Goal: Complete application form: Complete application form

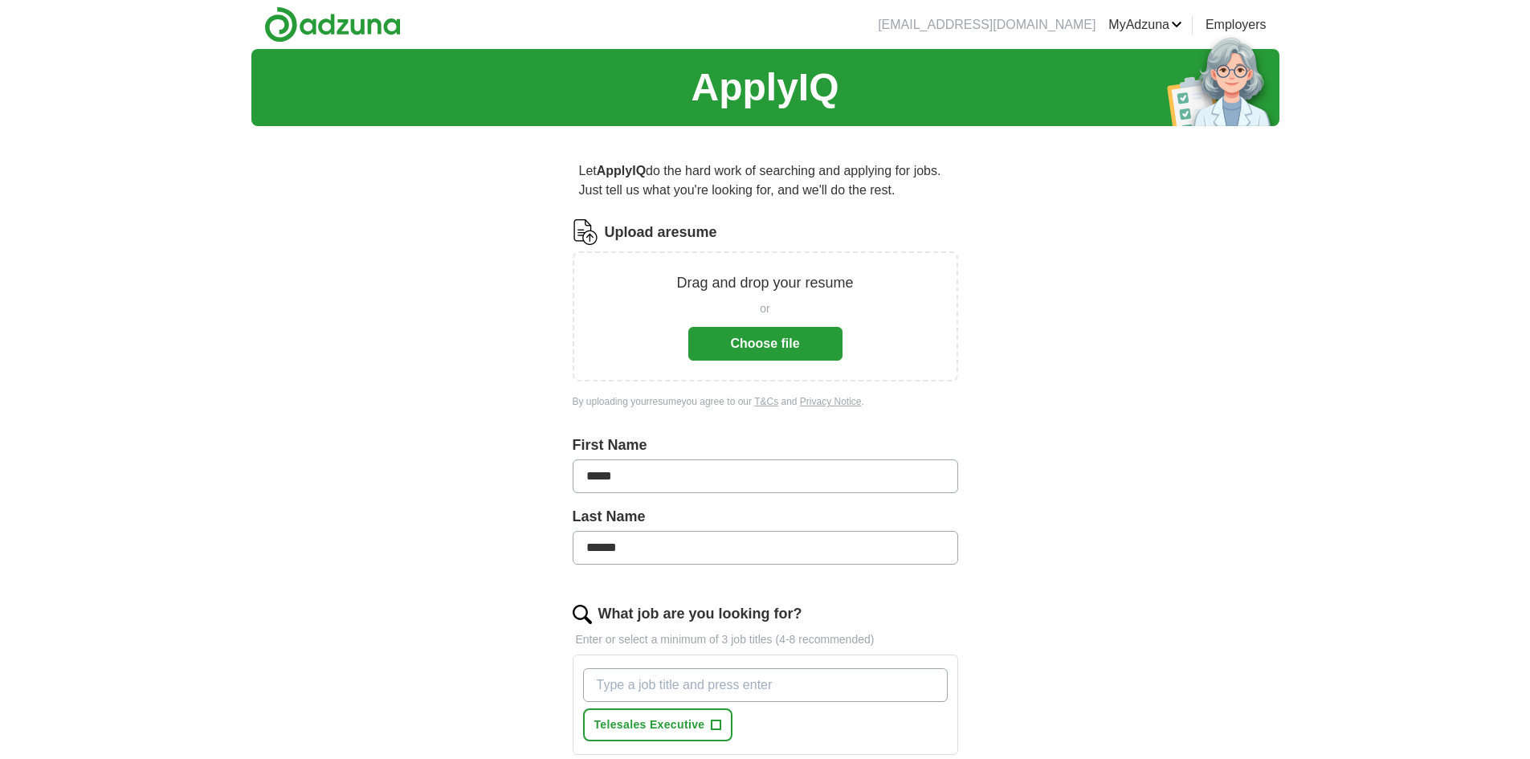
click at [770, 337] on button "Choose file" at bounding box center [765, 344] width 154 height 34
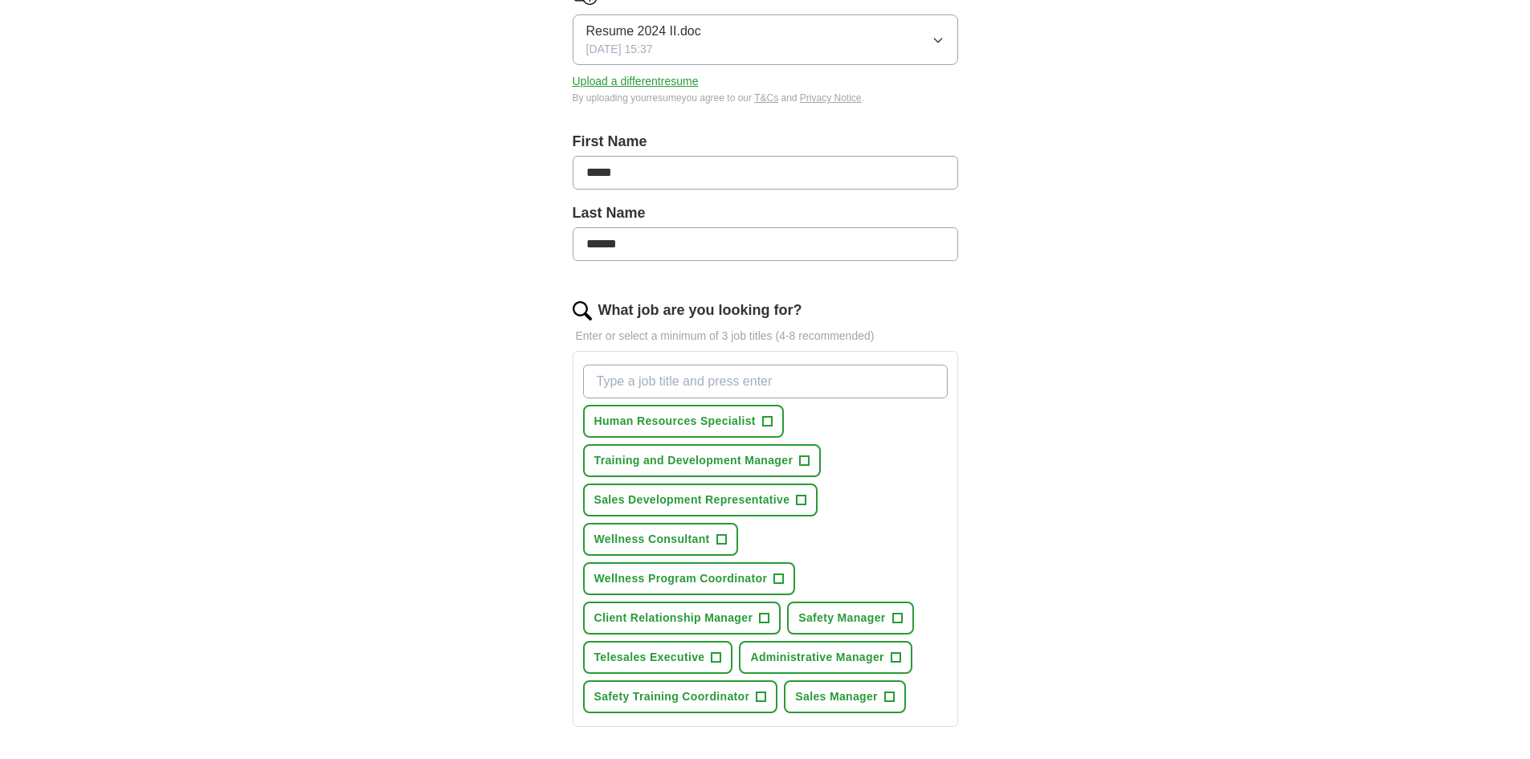
scroll to position [241, 0]
click at [613, 379] on input "What job are you looking for?" at bounding box center [765, 381] width 365 height 34
type input "Inside Sales"
drag, startPoint x: 662, startPoint y: 374, endPoint x: 545, endPoint y: 353, distance: 119.1
click at [545, 353] on div "Let ApplyIQ do the hard work of searching and applying for jobs. Just tell us w…" at bounding box center [766, 471] width 514 height 1146
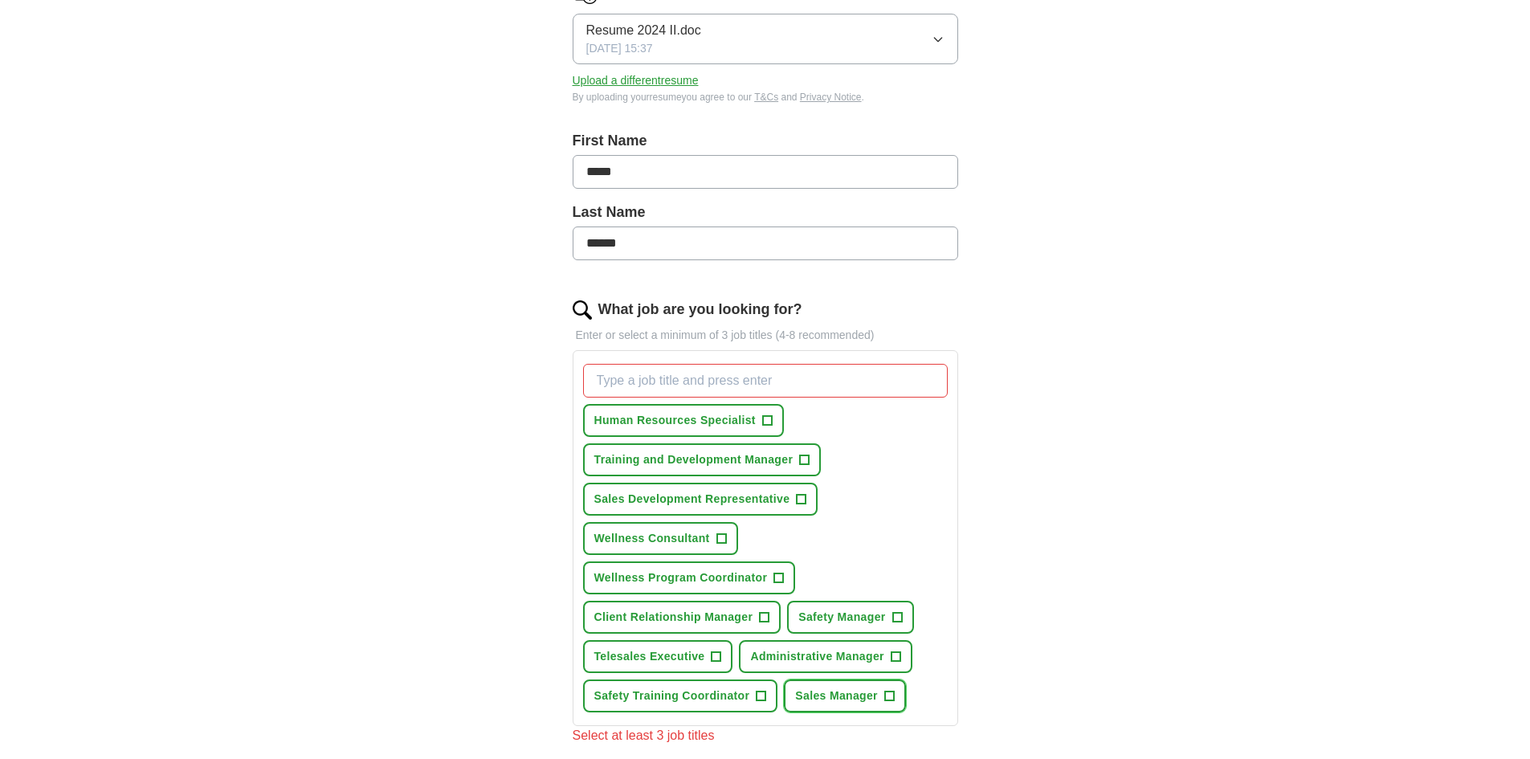
click at [889, 693] on span "+" at bounding box center [890, 696] width 10 height 13
click at [762, 692] on span "+" at bounding box center [762, 696] width 10 height 13
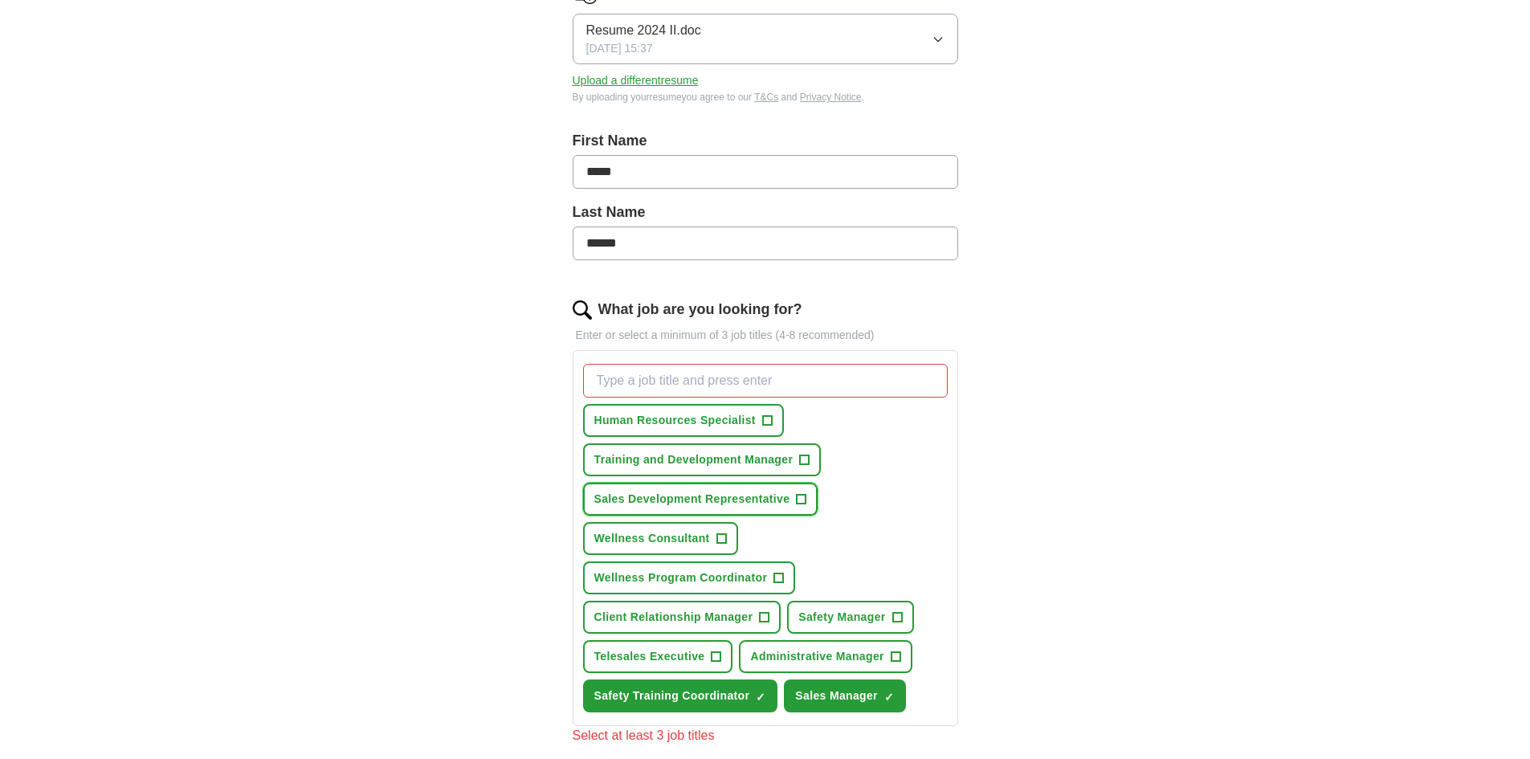
click at [799, 494] on span "+" at bounding box center [802, 499] width 10 height 13
click at [0, 0] on span "×" at bounding box center [0, 0] width 0 height 0
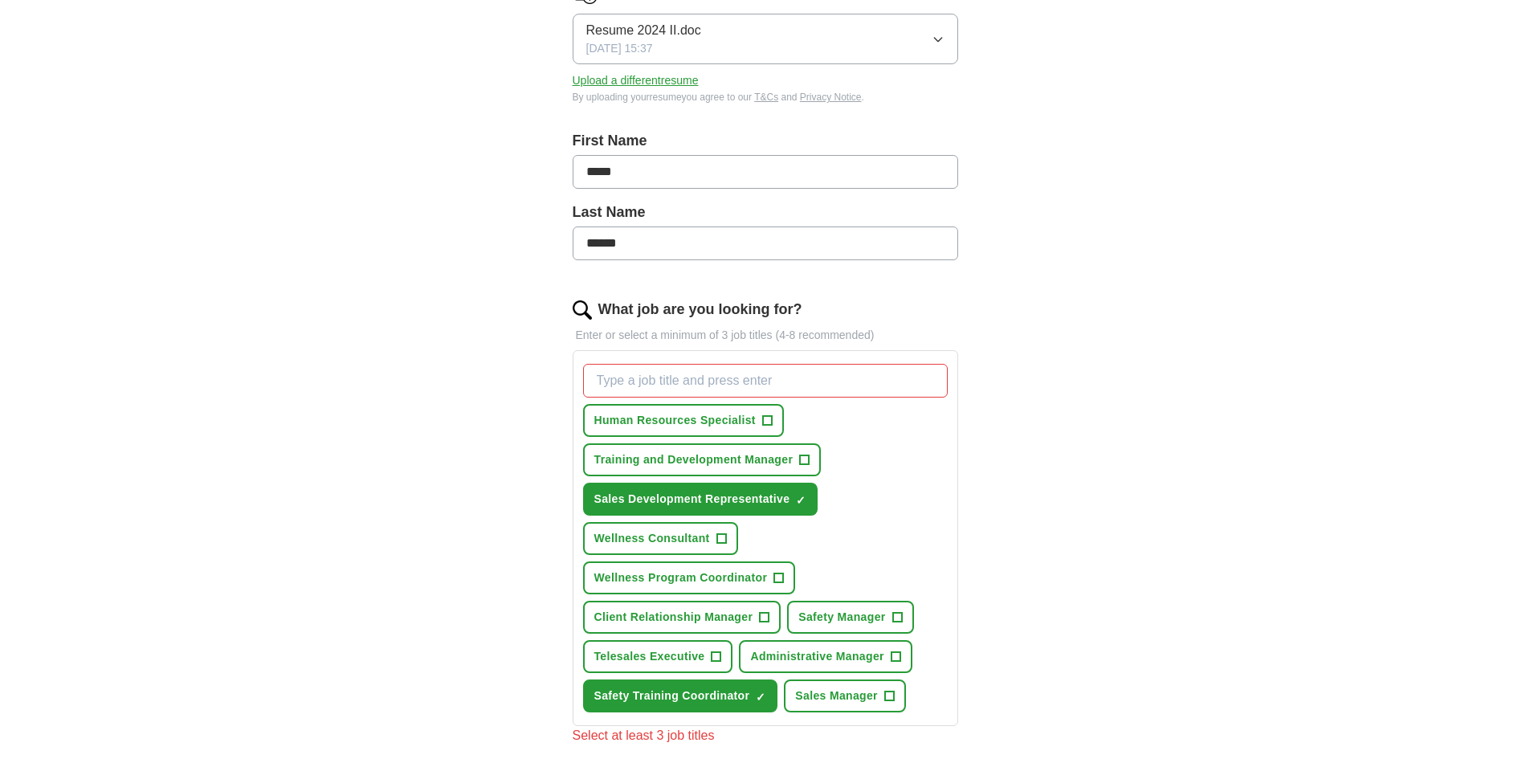
click at [611, 376] on input "What job are you looking for?" at bounding box center [765, 381] width 365 height 34
type input "Inside Sales"
click at [878, 450] on div "Inside Sales Press return to add title Human Resources Specialist + Training an…" at bounding box center [765, 539] width 371 height 362
click at [871, 394] on input "Inside Sales" at bounding box center [765, 381] width 365 height 34
click at [1051, 454] on div "ApplyIQ Let ApplyIQ do the hard work of searching and applying for jobs. Just t…" at bounding box center [765, 436] width 1028 height 1256
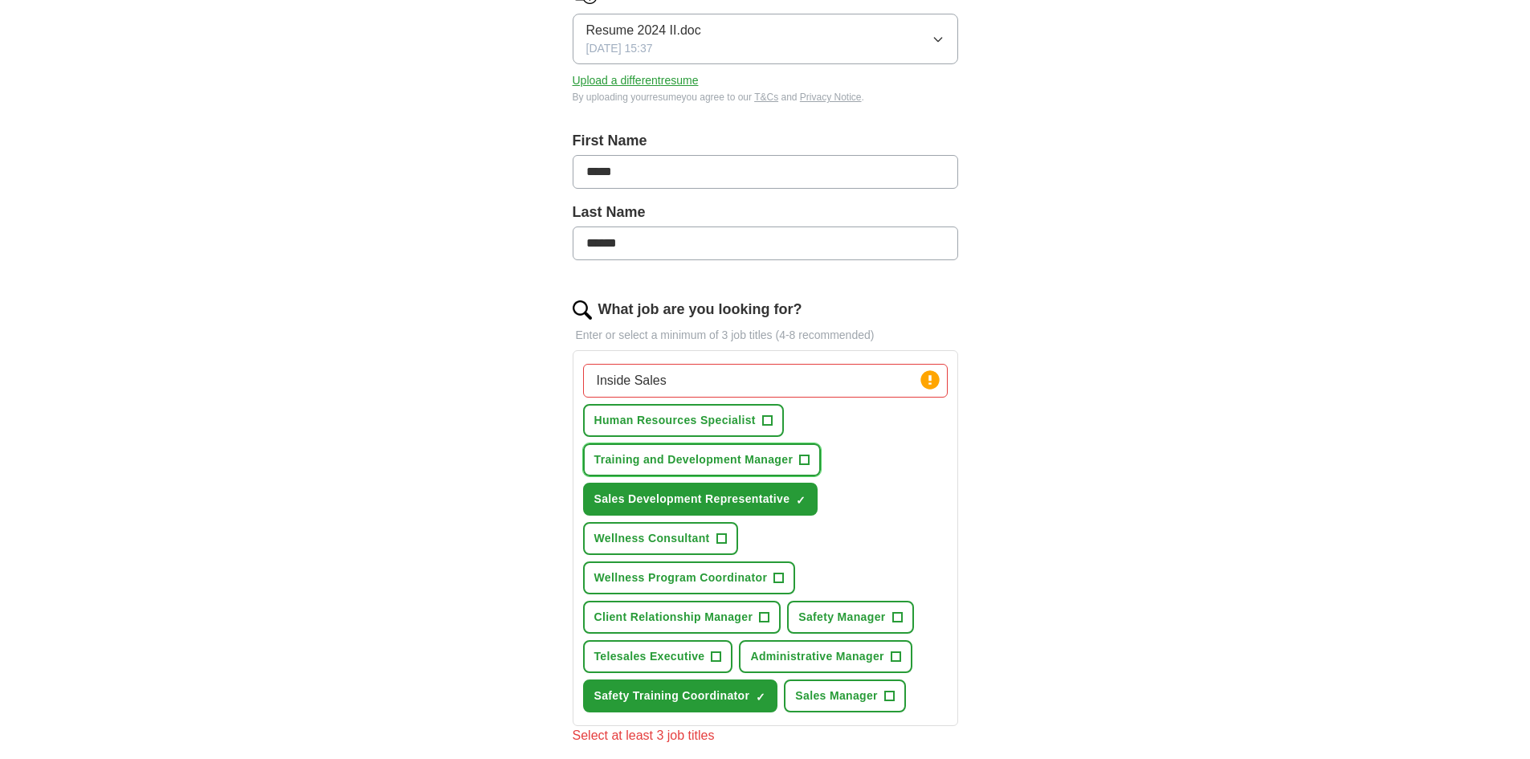
click at [804, 460] on span "+" at bounding box center [805, 460] width 10 height 13
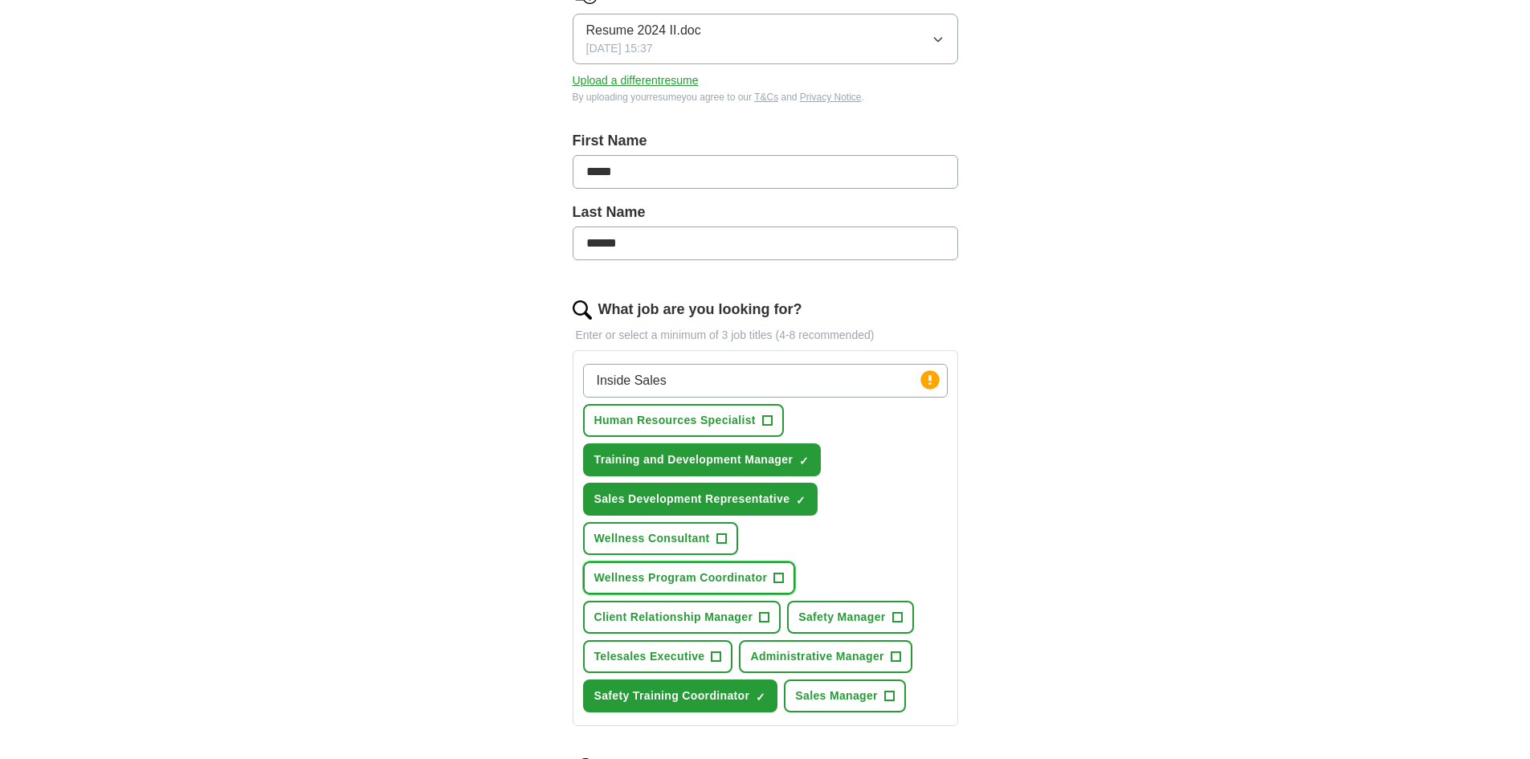
click at [781, 575] on span "+" at bounding box center [779, 578] width 10 height 13
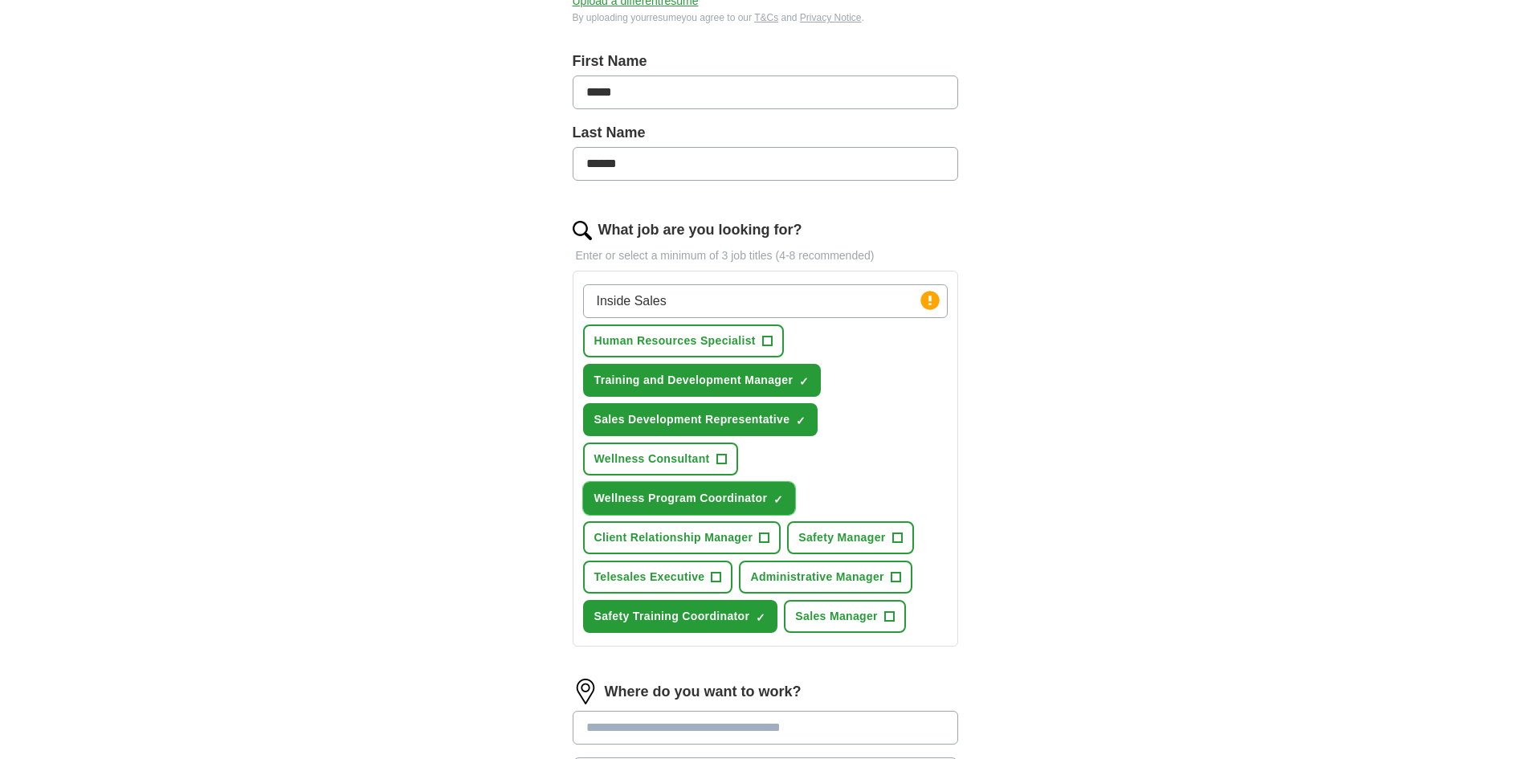
scroll to position [321, 0]
click at [765, 536] on span "+" at bounding box center [765, 537] width 10 height 13
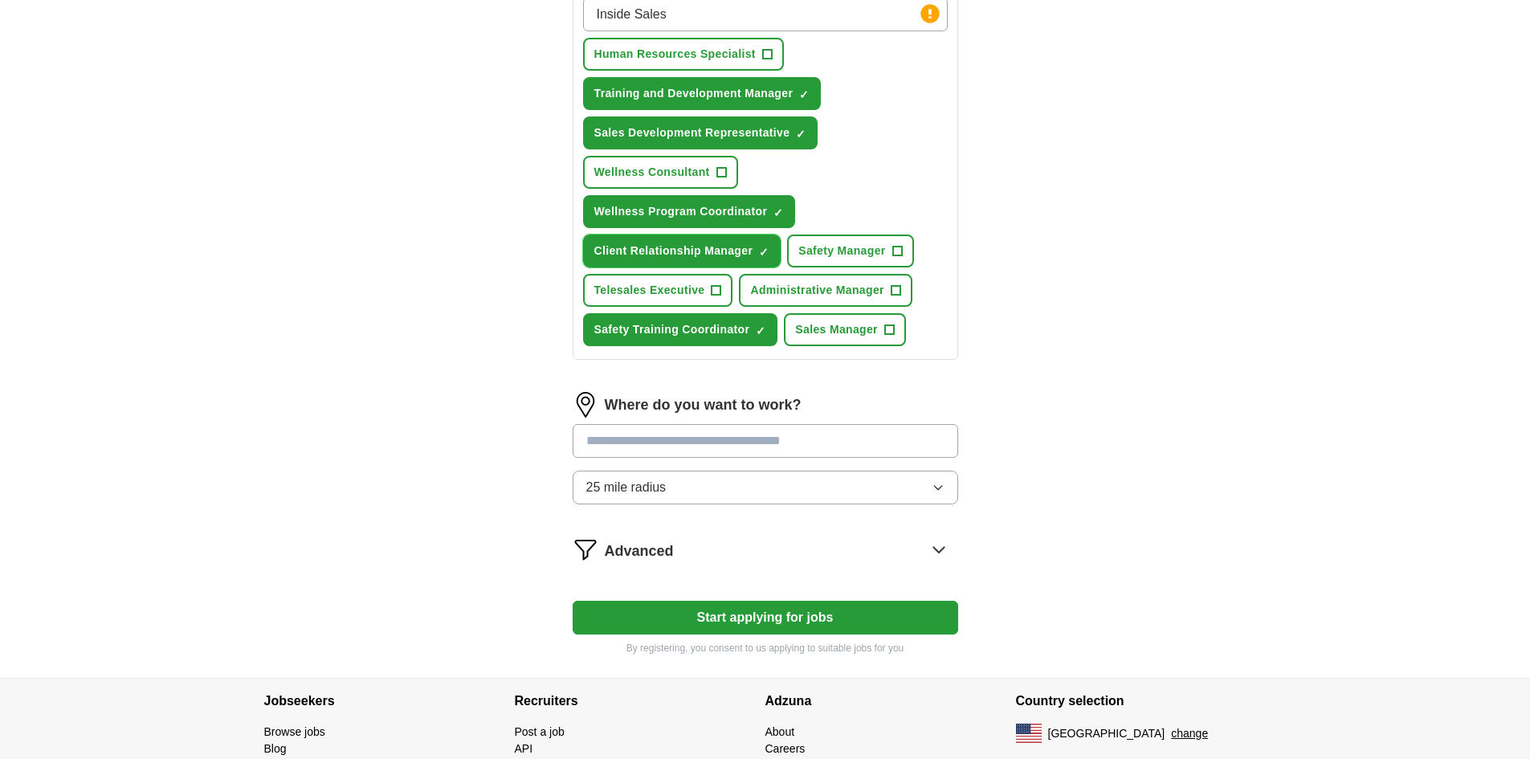
scroll to position [643, 0]
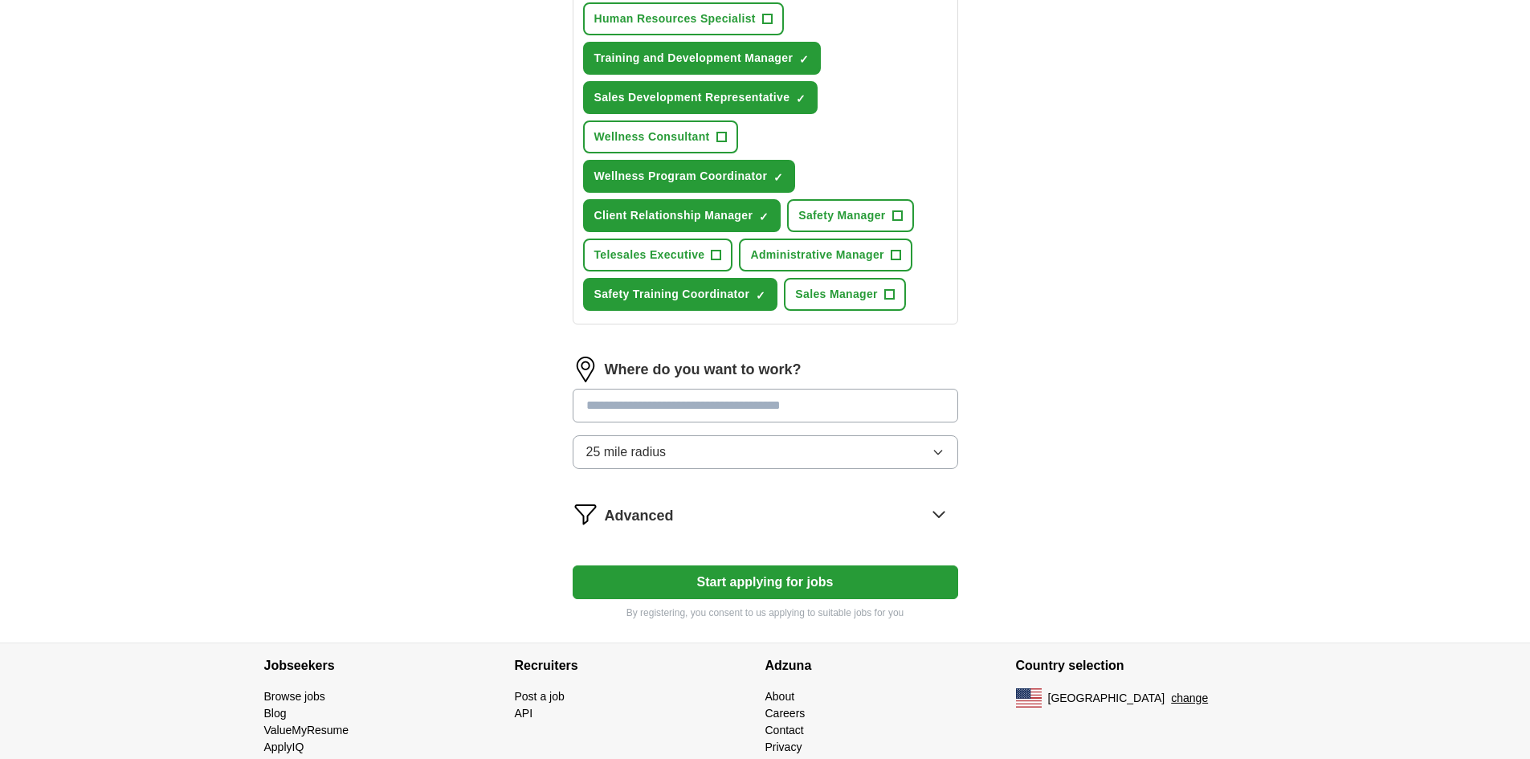
click at [936, 448] on icon "button" at bounding box center [938, 452] width 13 height 13
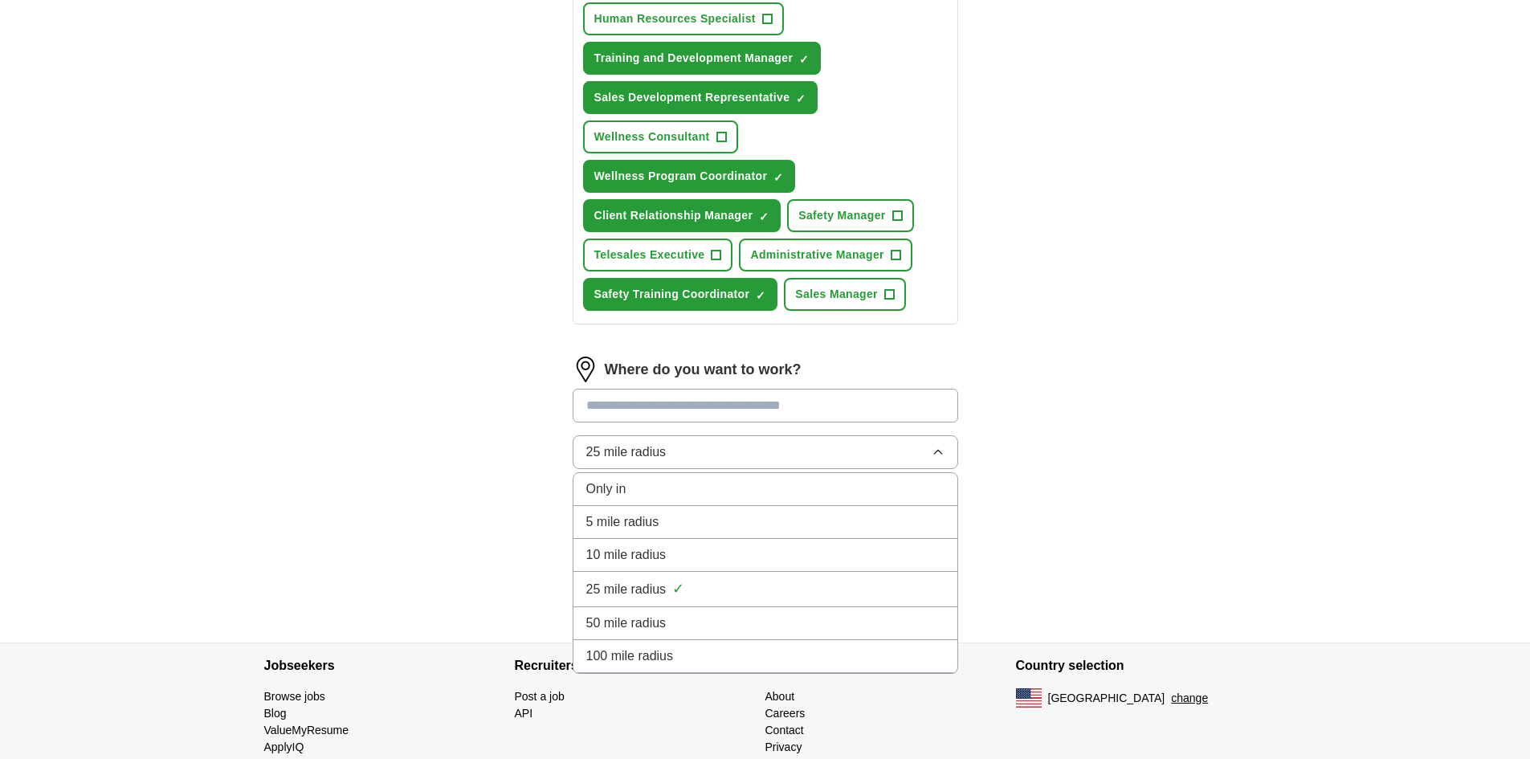
click at [665, 619] on span "50 mile radius" at bounding box center [626, 623] width 80 height 19
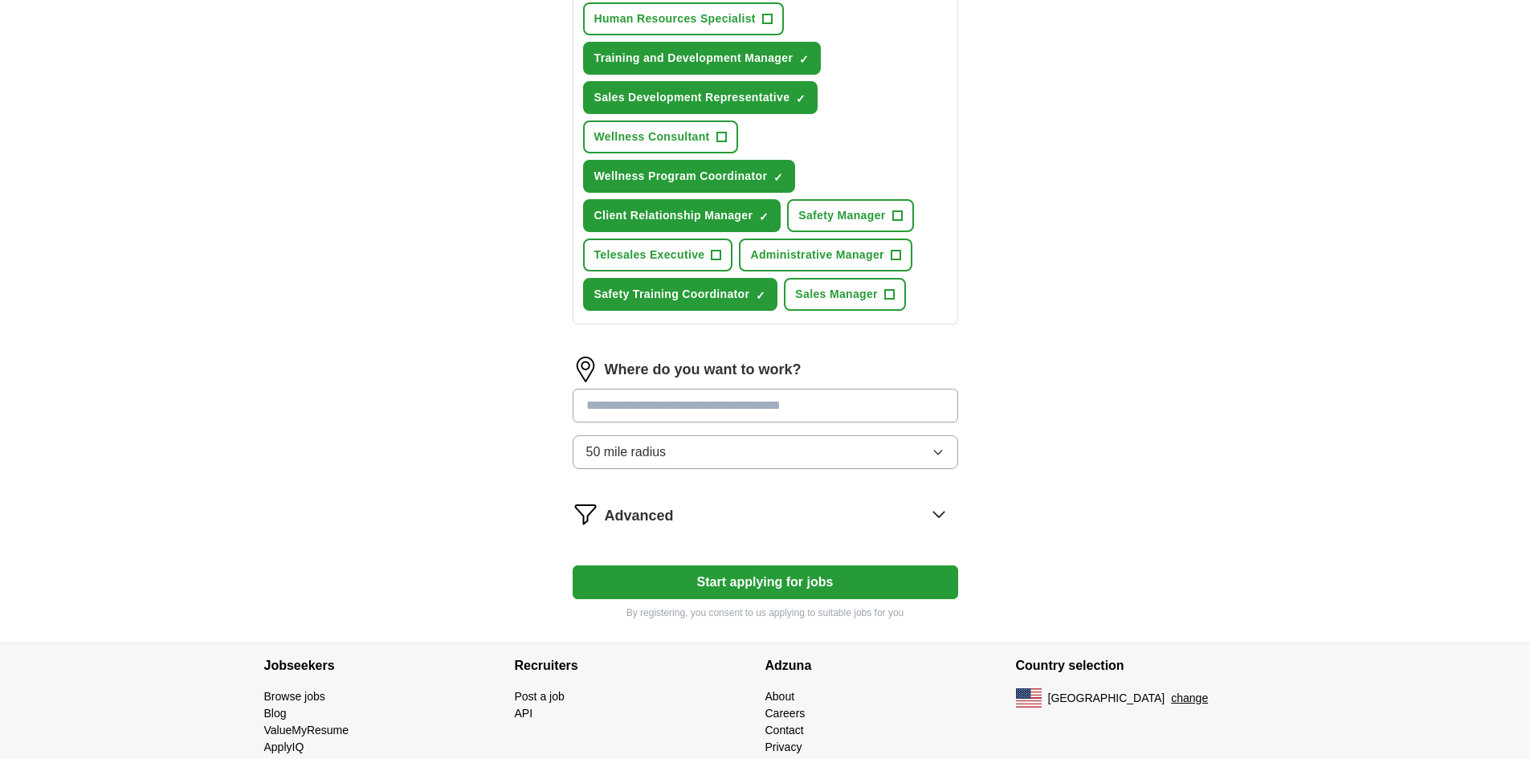
click at [599, 407] on input "text" at bounding box center [766, 406] width 386 height 34
type input "*****"
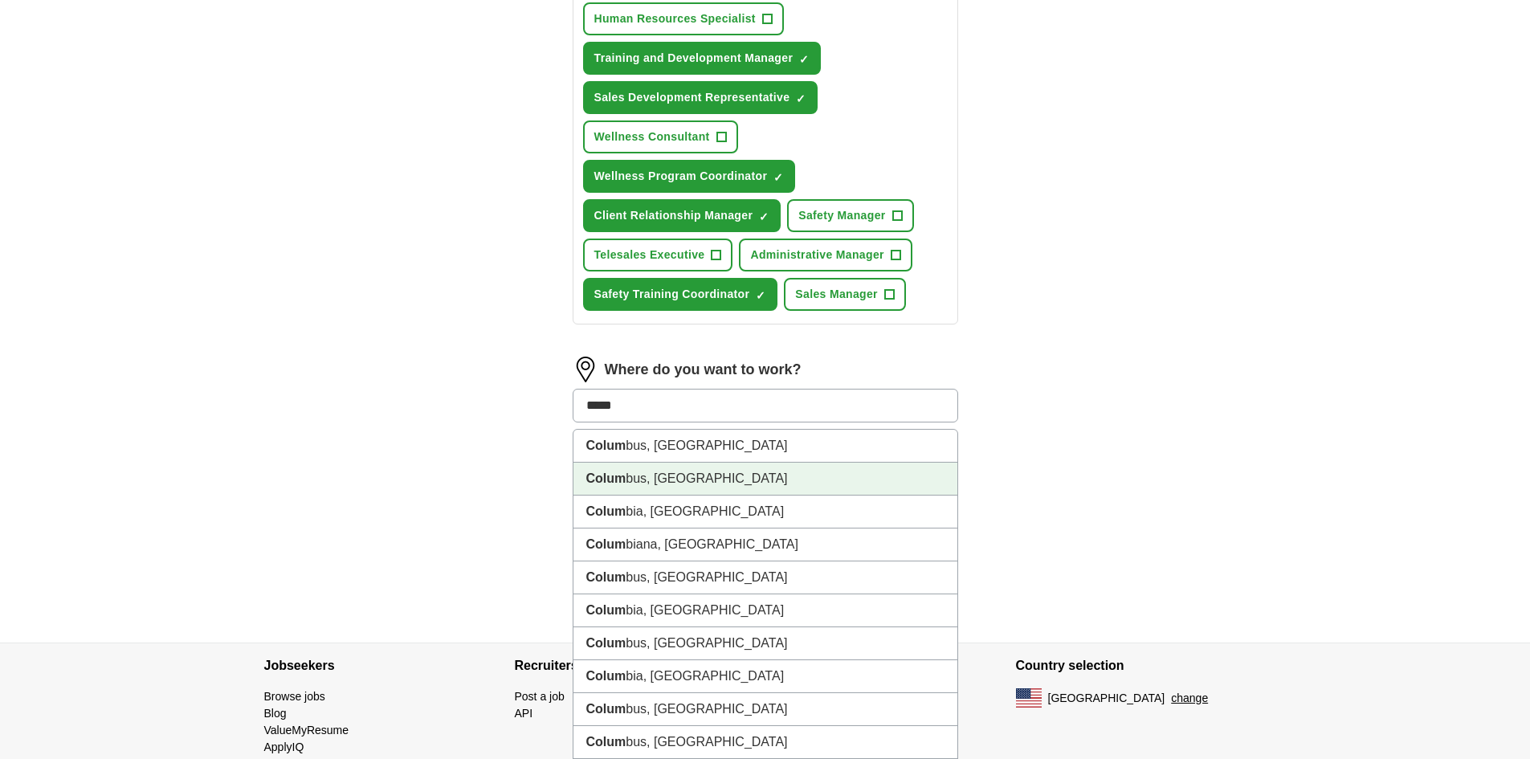
click at [698, 484] on li "Colum bus, [GEOGRAPHIC_DATA]" at bounding box center [766, 479] width 384 height 33
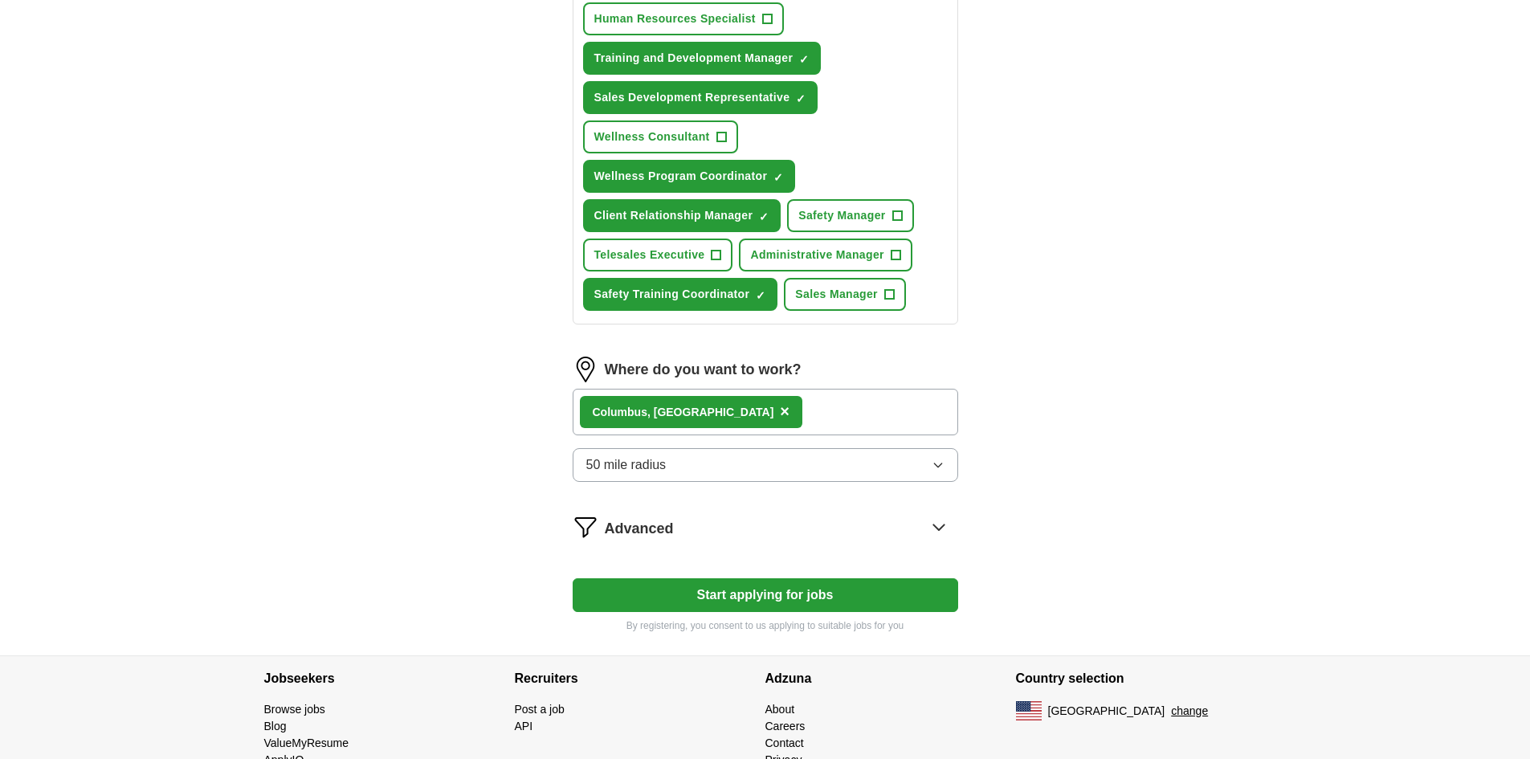
click at [720, 415] on div "Colum bus, [GEOGRAPHIC_DATA] ×" at bounding box center [766, 412] width 386 height 47
click at [941, 466] on icon "button" at bounding box center [938, 465] width 13 height 13
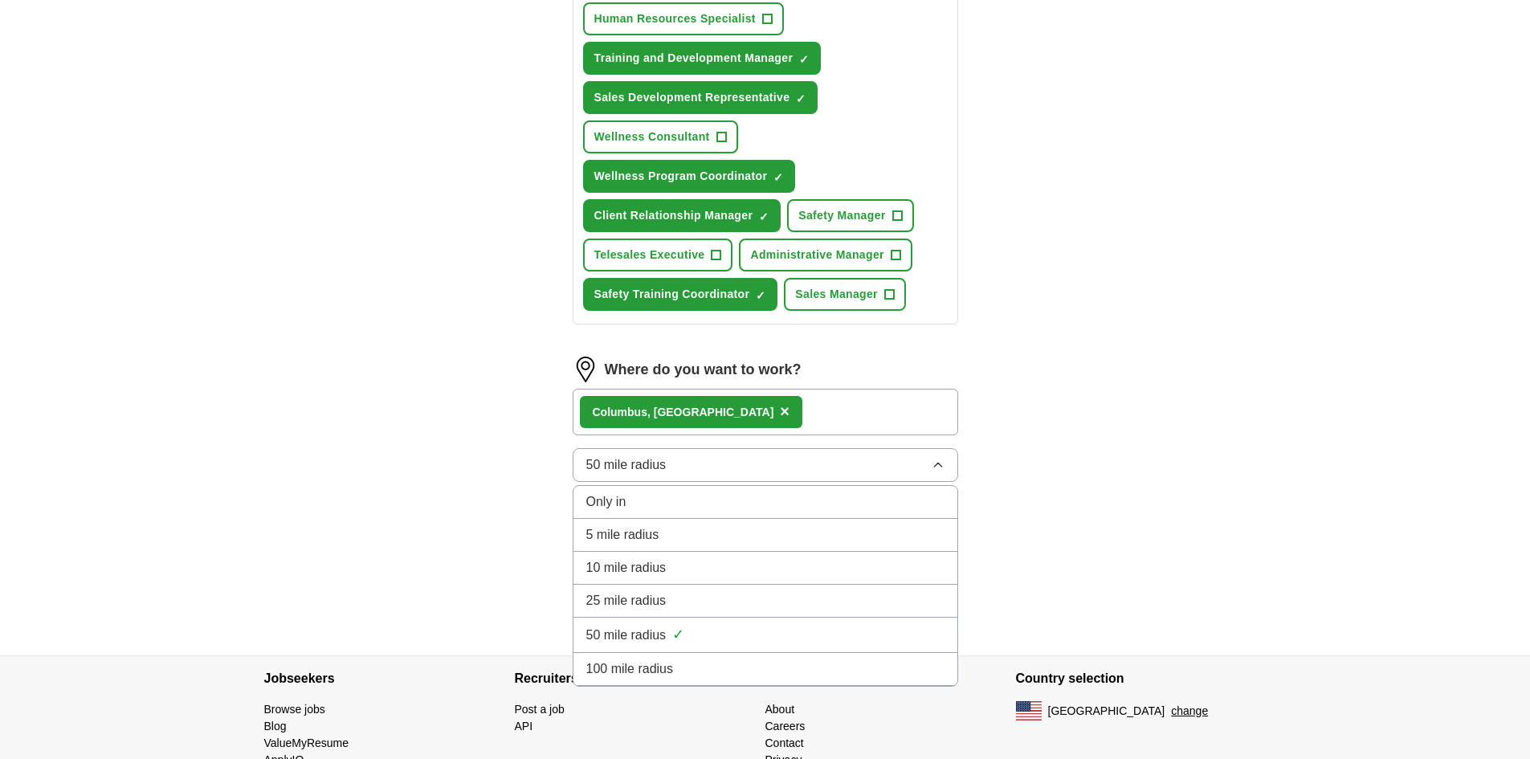
click at [941, 466] on icon "button" at bounding box center [937, 465] width 7 height 4
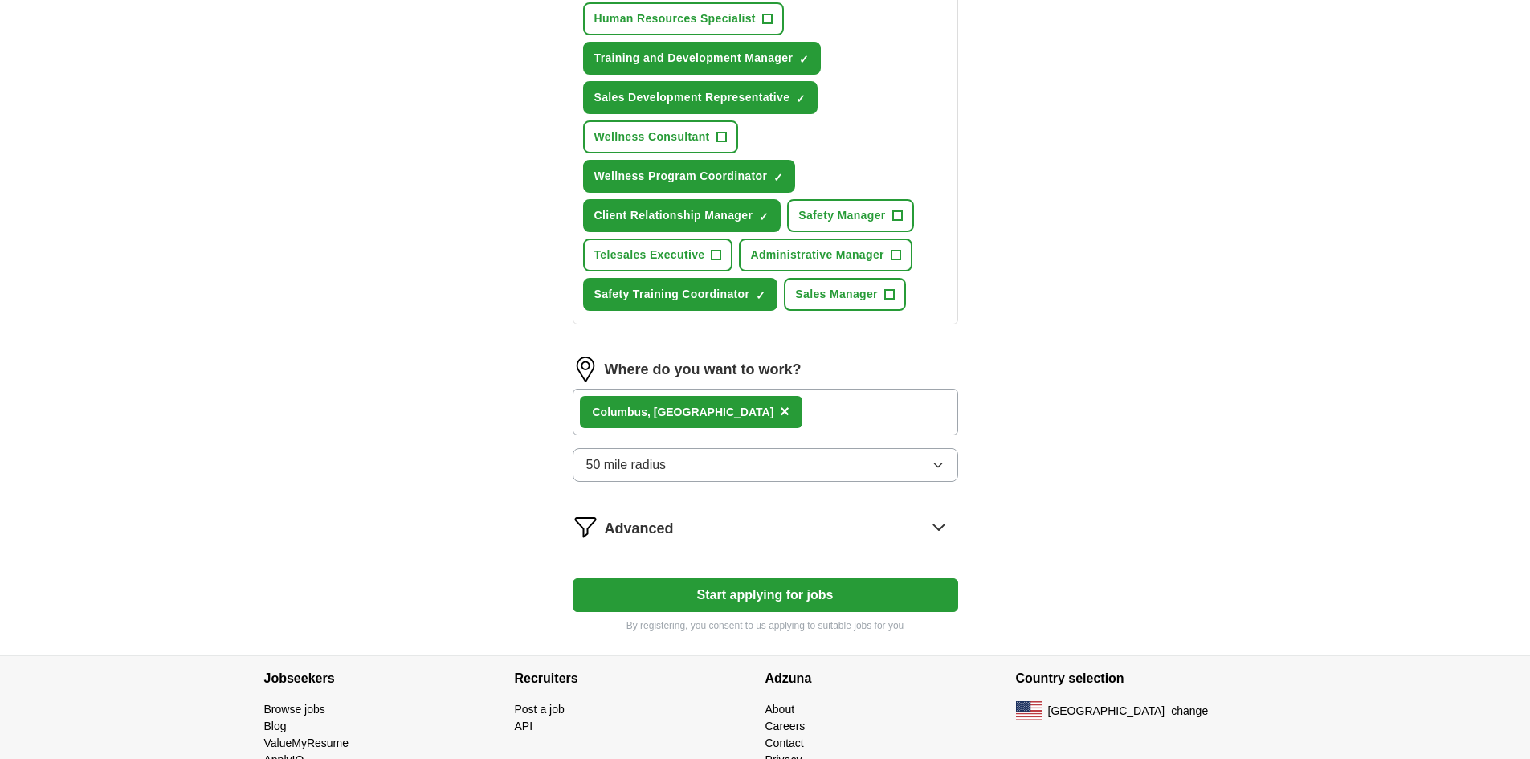
click at [717, 408] on div "Colum bus, [GEOGRAPHIC_DATA] ×" at bounding box center [766, 412] width 386 height 47
click at [721, 409] on div "Colum bus, [GEOGRAPHIC_DATA] ×" at bounding box center [766, 412] width 386 height 47
click at [722, 408] on div "Colum bus, [GEOGRAPHIC_DATA] ×" at bounding box center [766, 412] width 386 height 47
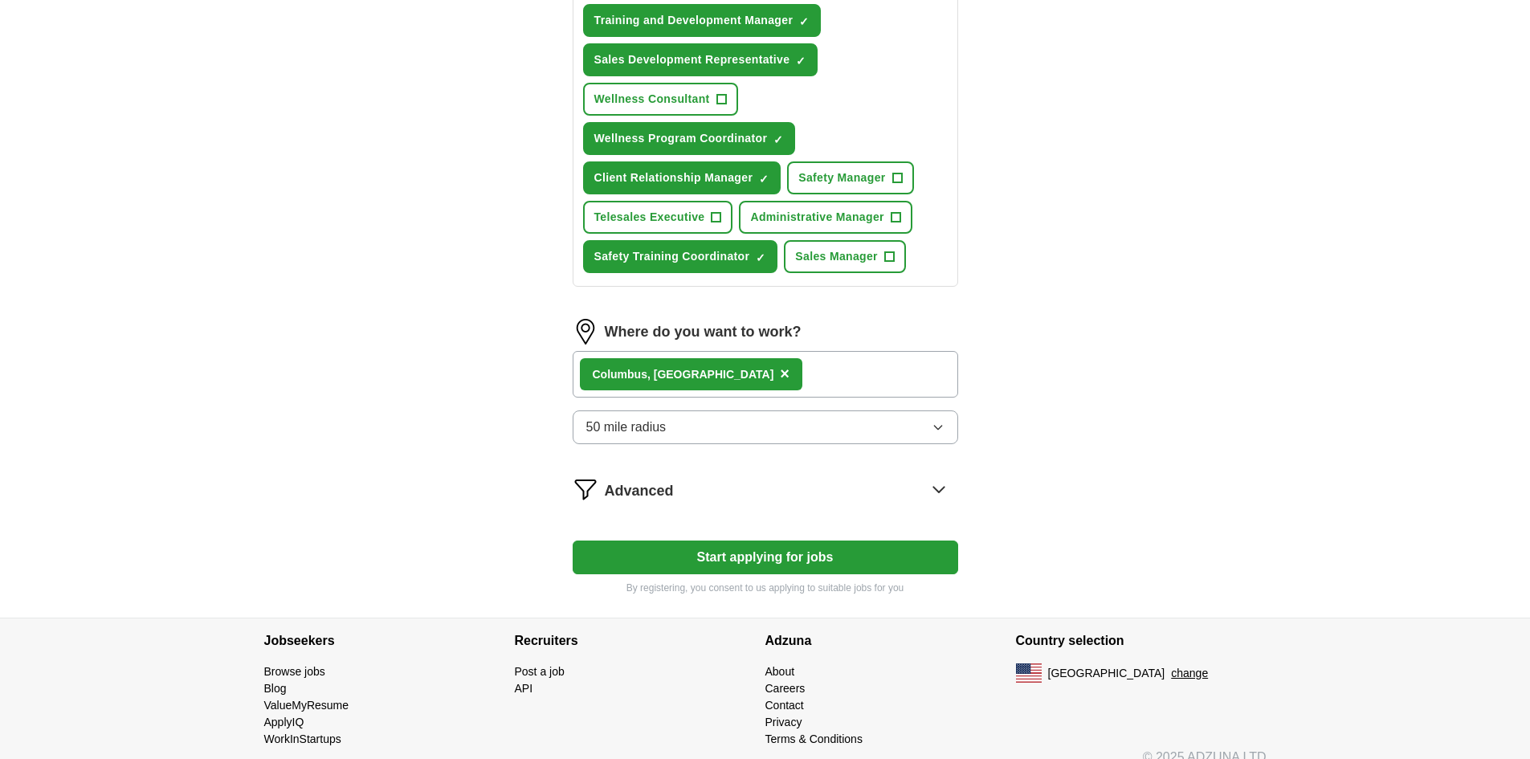
scroll to position [701, 0]
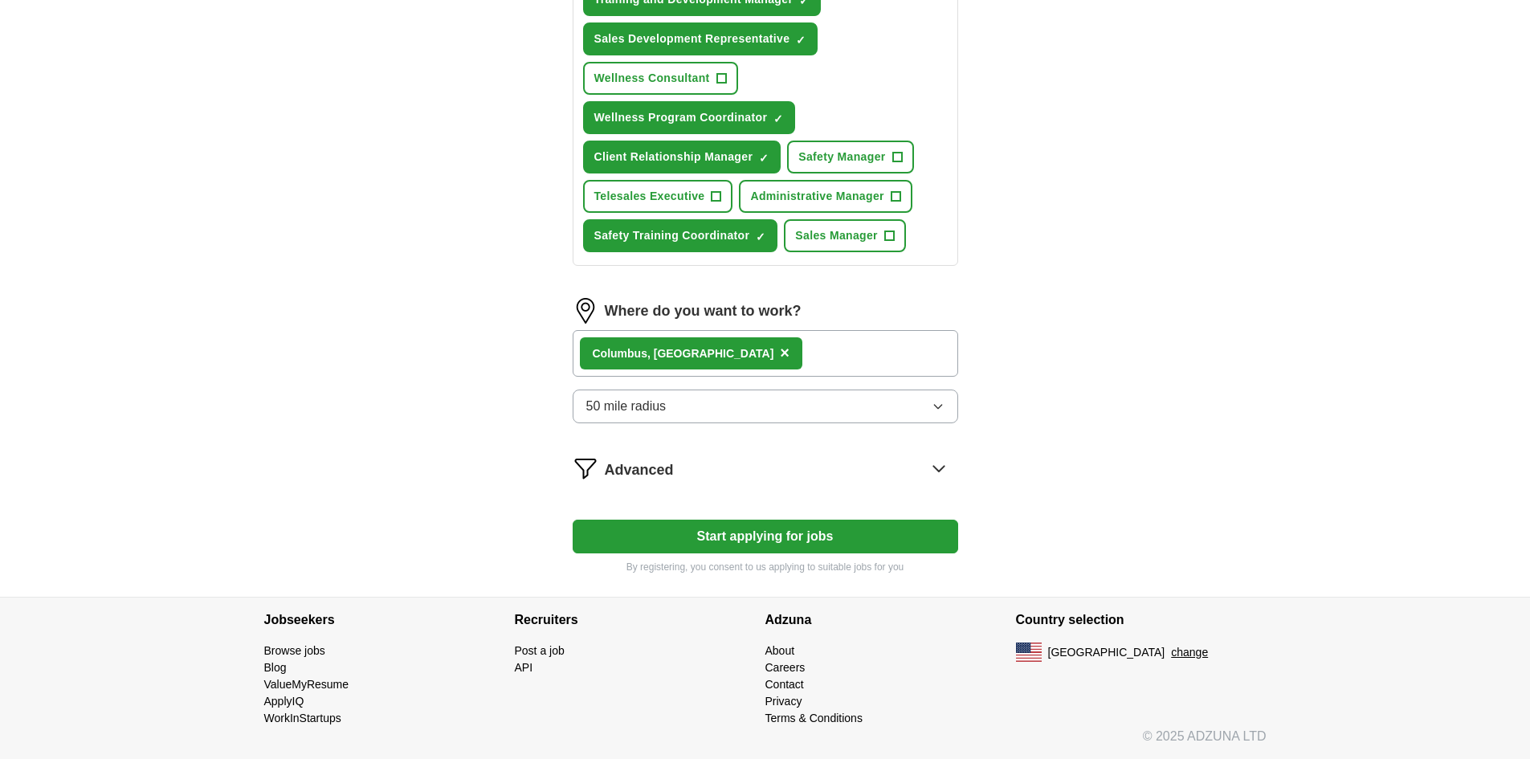
click at [752, 543] on button "Start applying for jobs" at bounding box center [766, 537] width 386 height 34
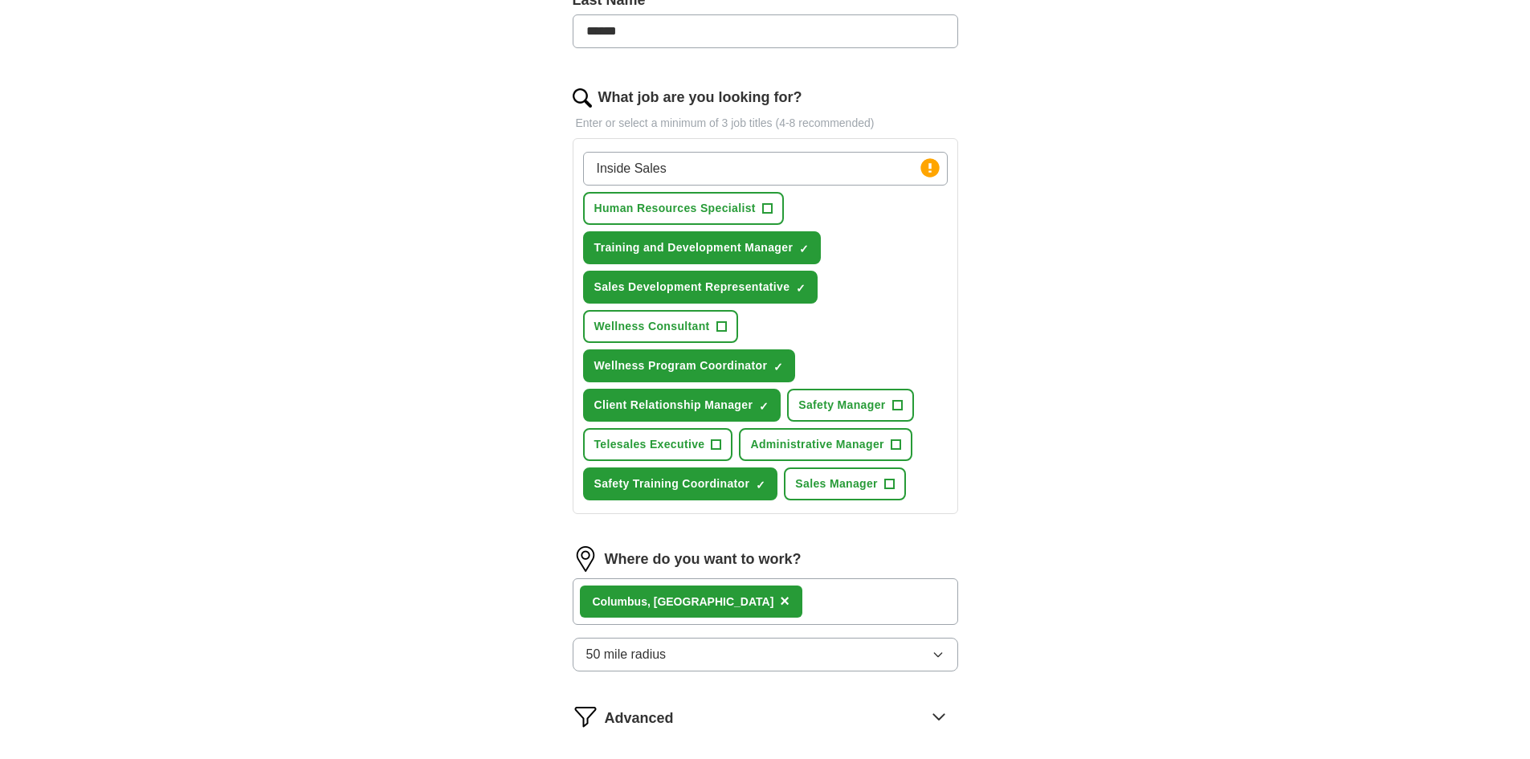
select select "**"
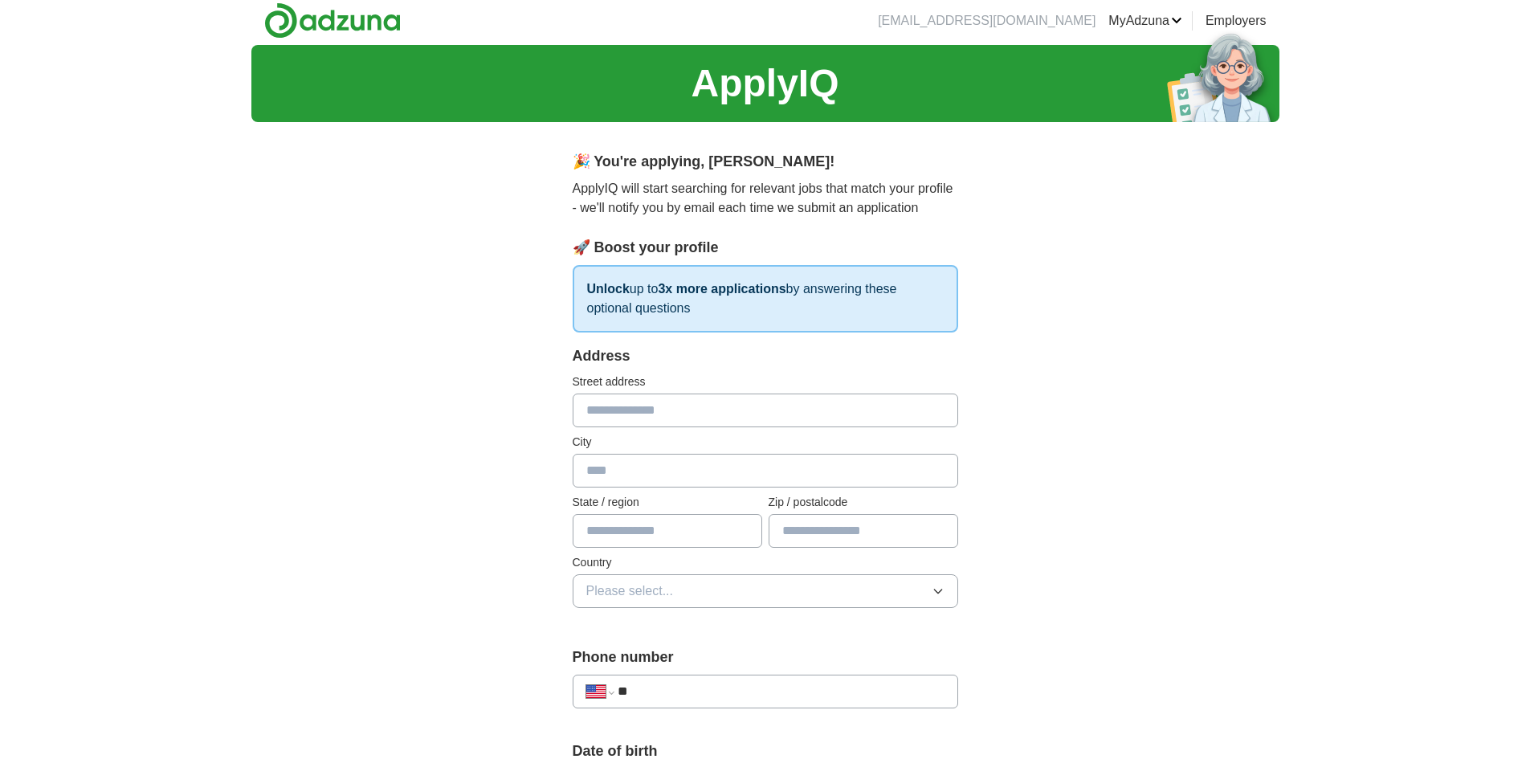
scroll to position [0, 0]
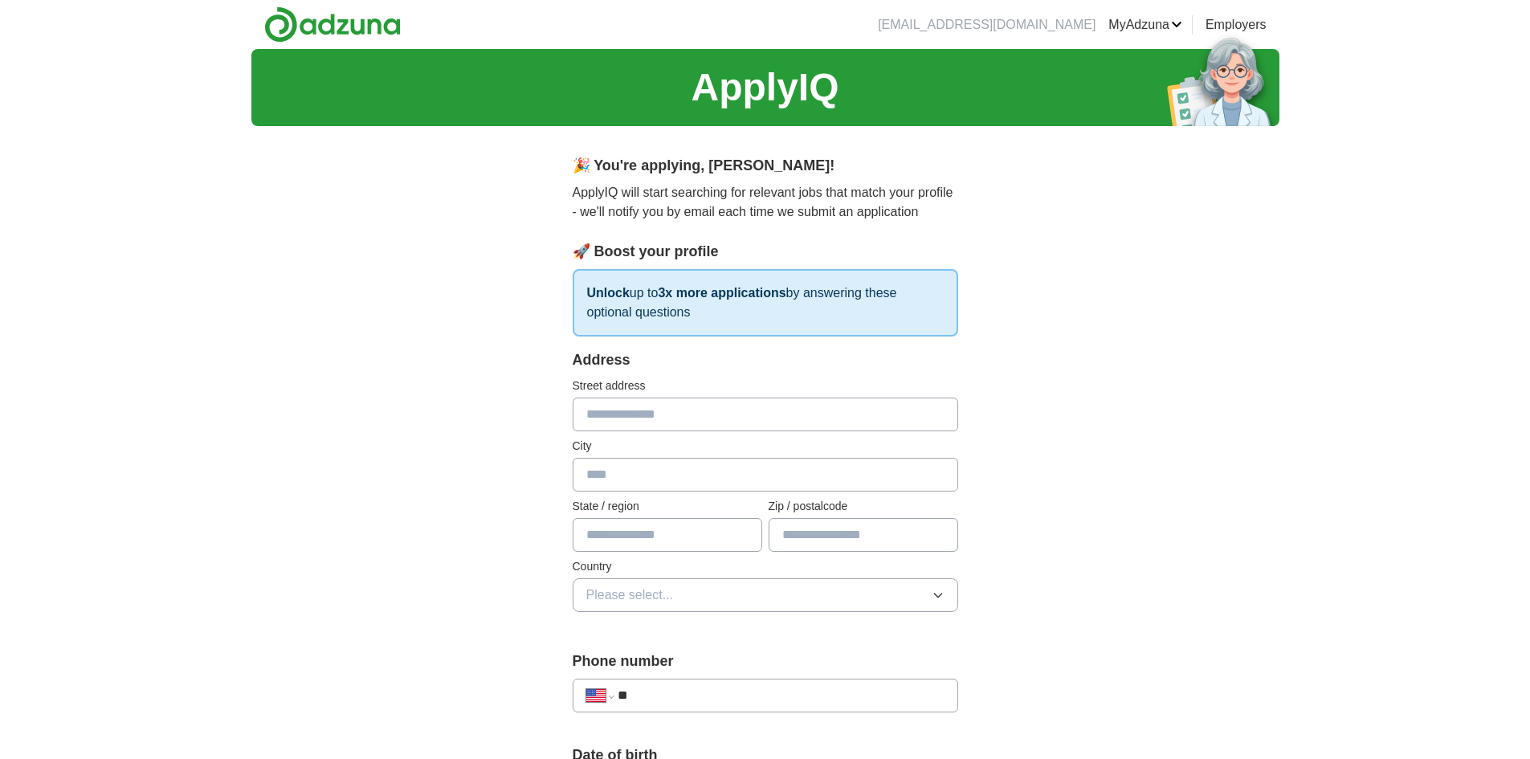
click at [595, 414] on input "text" at bounding box center [766, 415] width 386 height 34
type input "**********"
type input "**"
type input "*****"
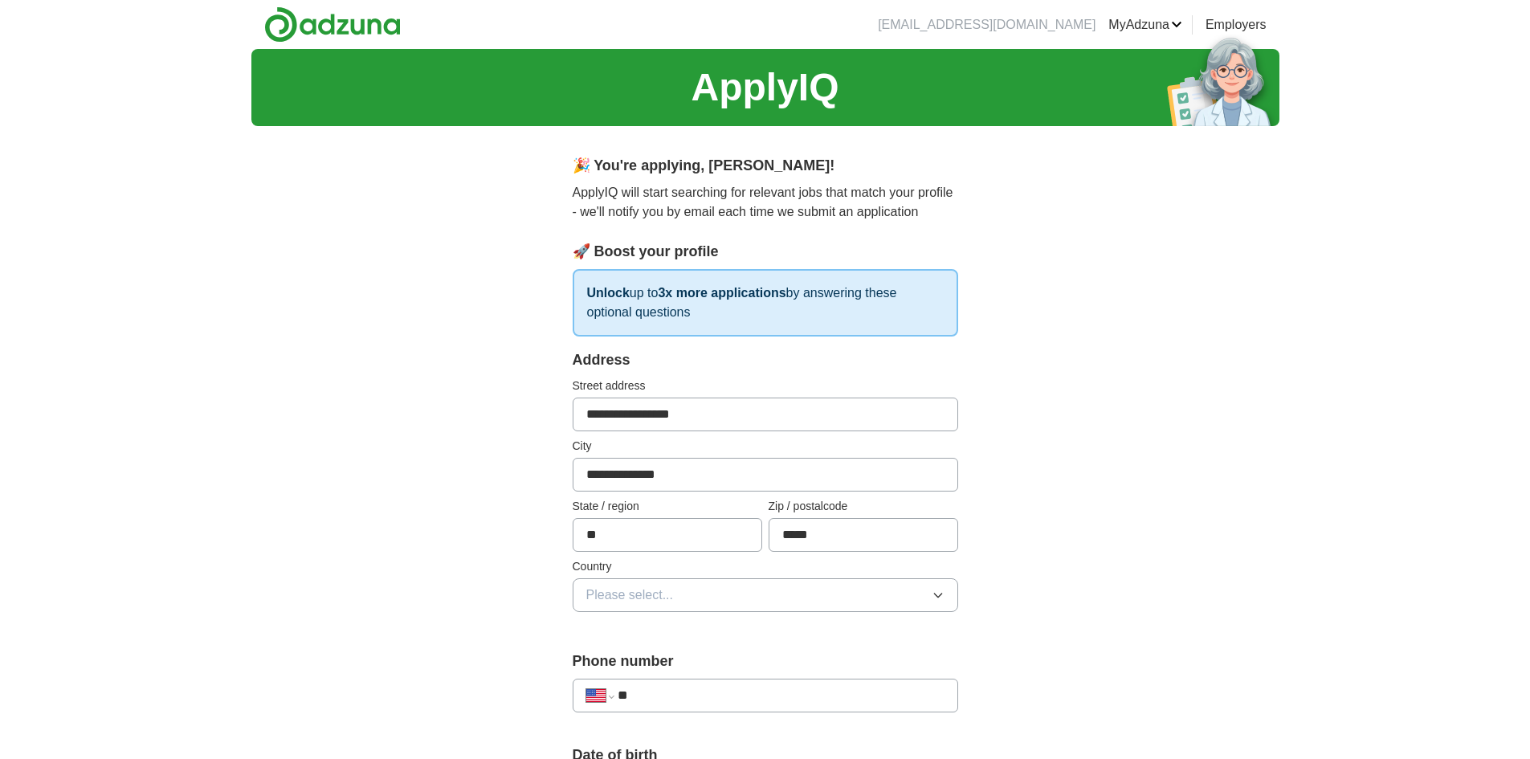
click at [936, 597] on icon "button" at bounding box center [938, 595] width 13 height 13
click at [705, 663] on div "[GEOGRAPHIC_DATA]" at bounding box center [765, 665] width 358 height 19
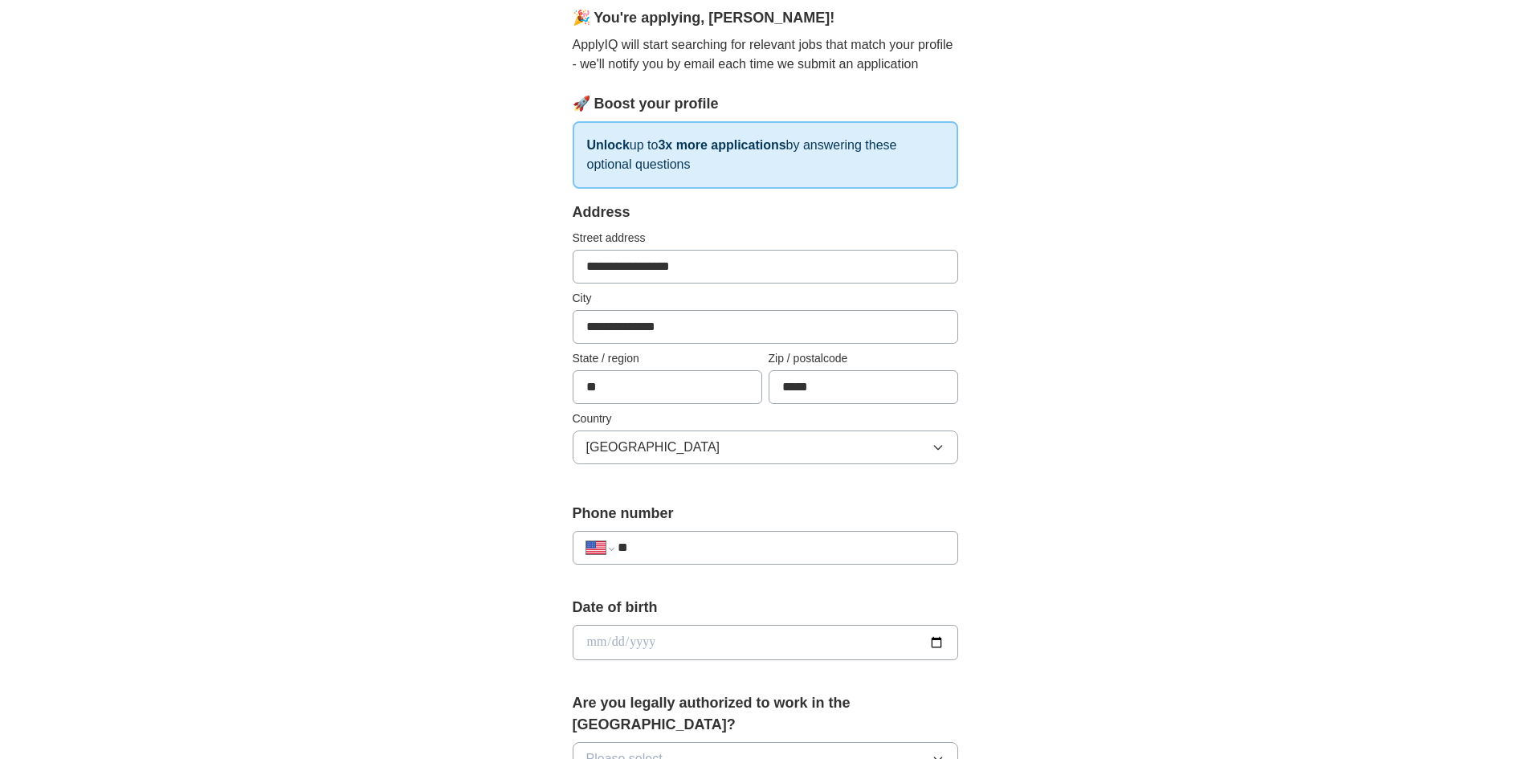
scroll to position [161, 0]
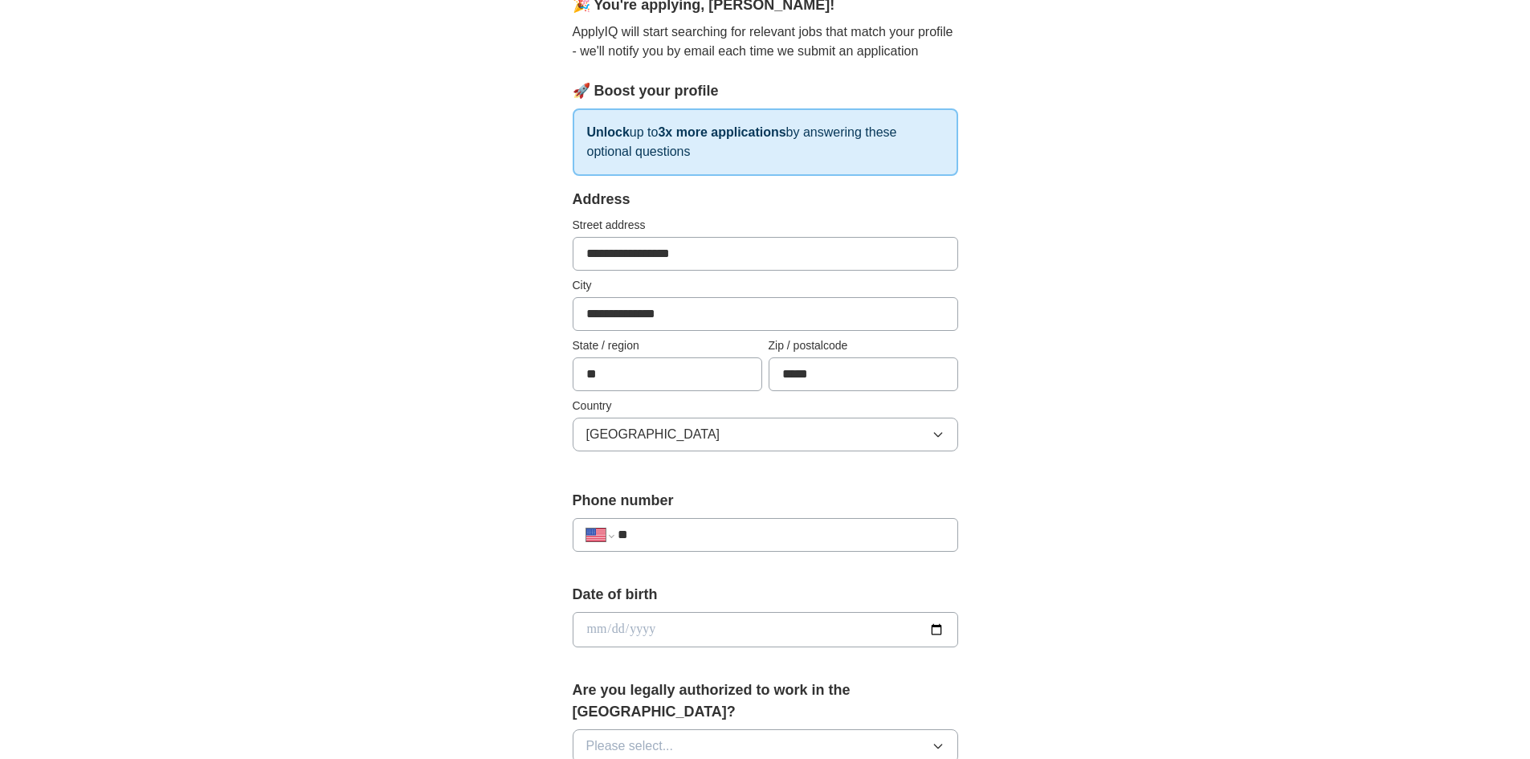
click at [659, 538] on input "**" at bounding box center [781, 534] width 326 height 19
type input "**********"
click at [660, 628] on input "date" at bounding box center [766, 629] width 386 height 35
type input "**********"
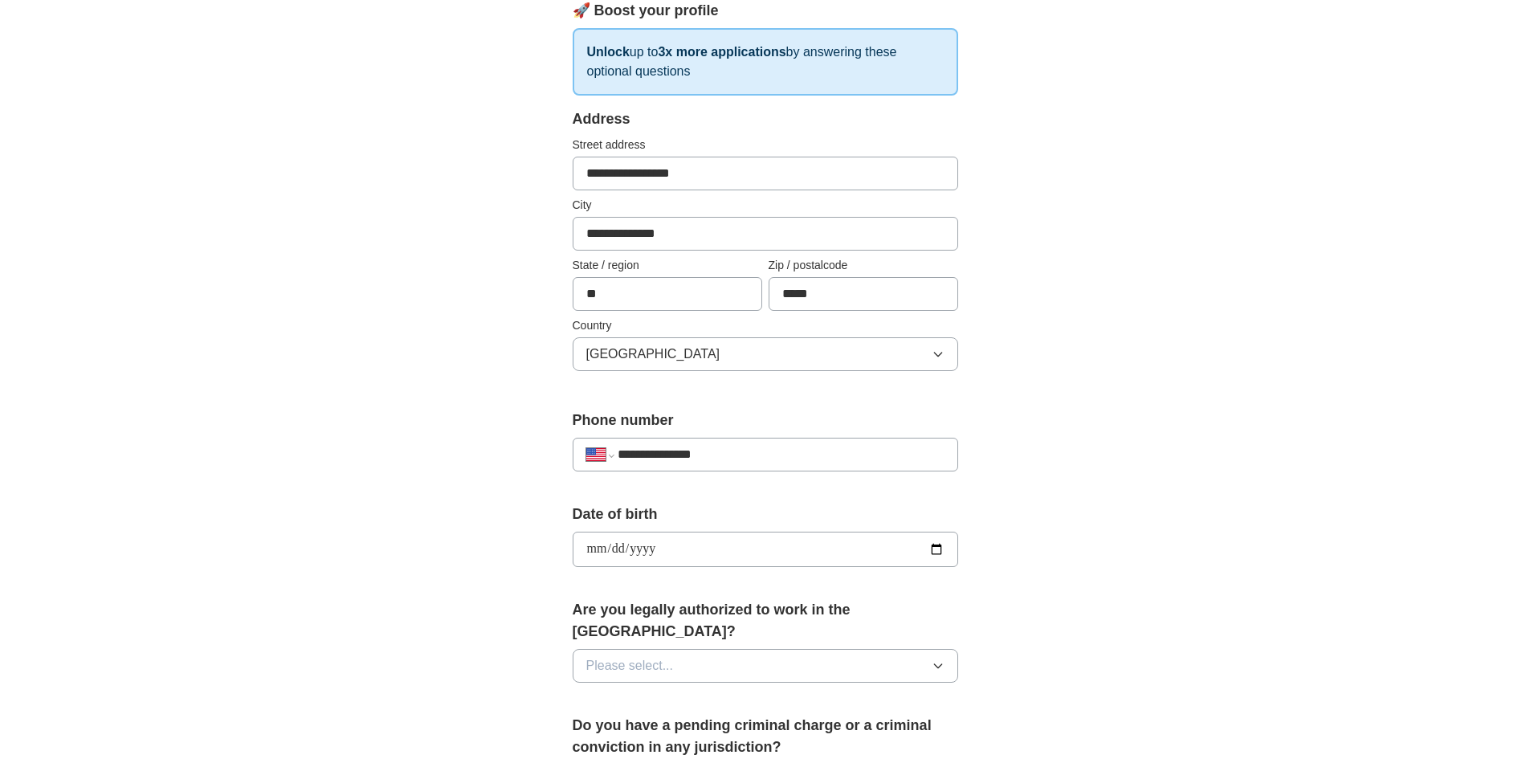
click at [939, 660] on icon "button" at bounding box center [938, 666] width 13 height 13
click at [615, 693] on div "Yes" at bounding box center [765, 702] width 358 height 19
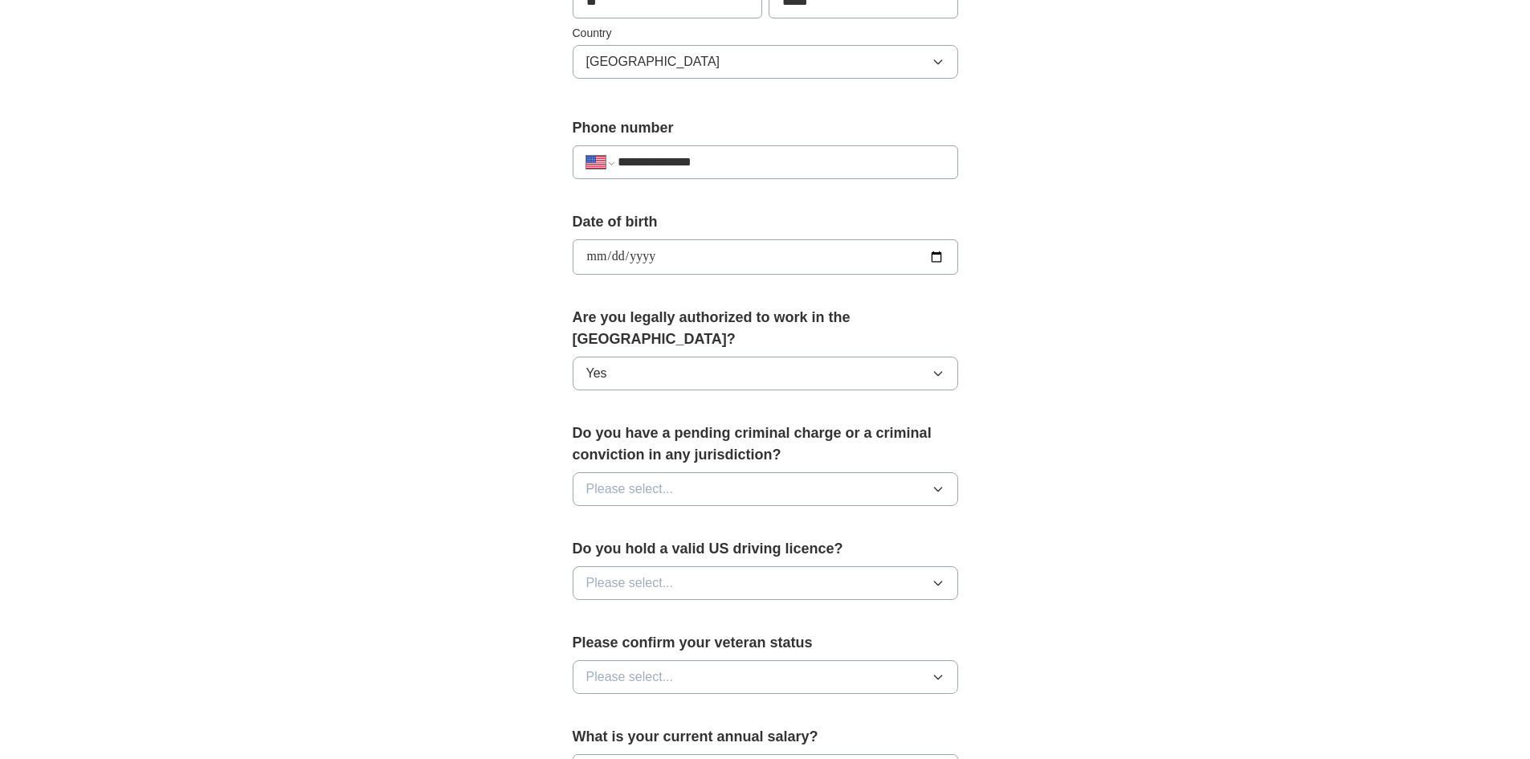
scroll to position [562, 0]
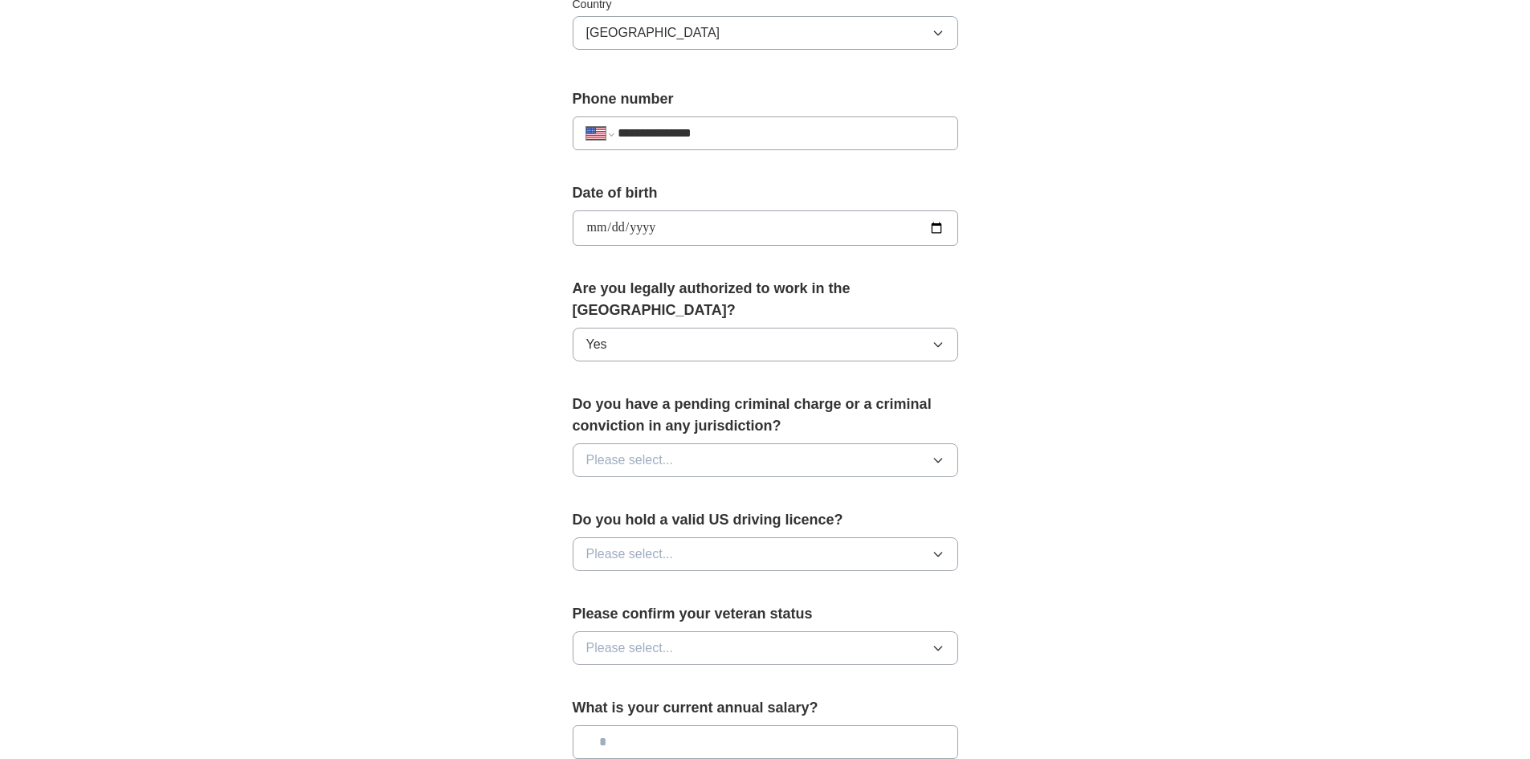
click at [941, 459] on icon "button" at bounding box center [937, 461] width 7 height 4
click at [640, 521] on div "No" at bounding box center [765, 530] width 358 height 19
drag, startPoint x: 939, startPoint y: 537, endPoint x: 897, endPoint y: 542, distance: 42.1
click at [938, 548] on icon "button" at bounding box center [938, 554] width 13 height 13
click at [617, 582] on div "Yes" at bounding box center [765, 591] width 358 height 19
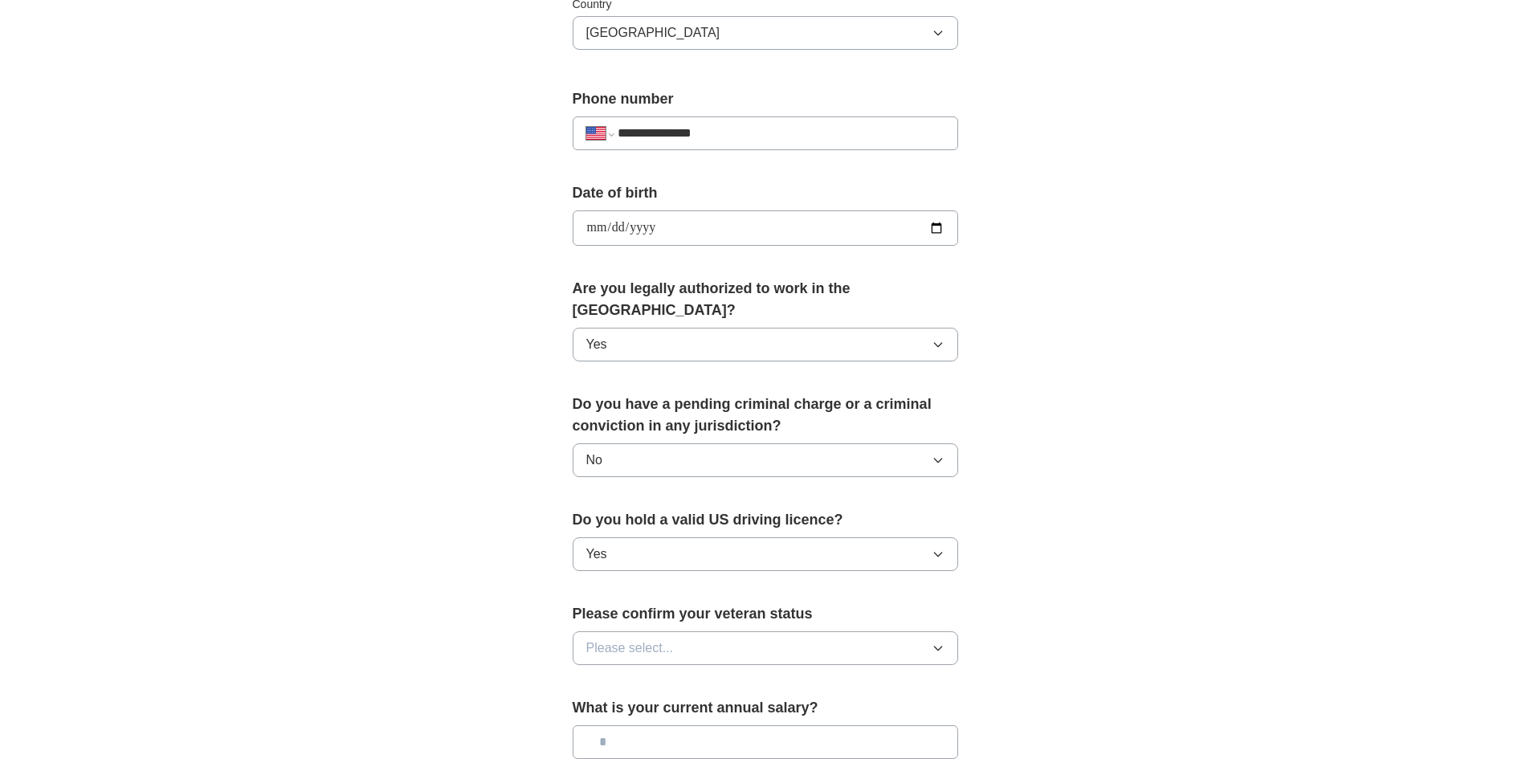
click at [941, 642] on icon "button" at bounding box center [938, 648] width 13 height 13
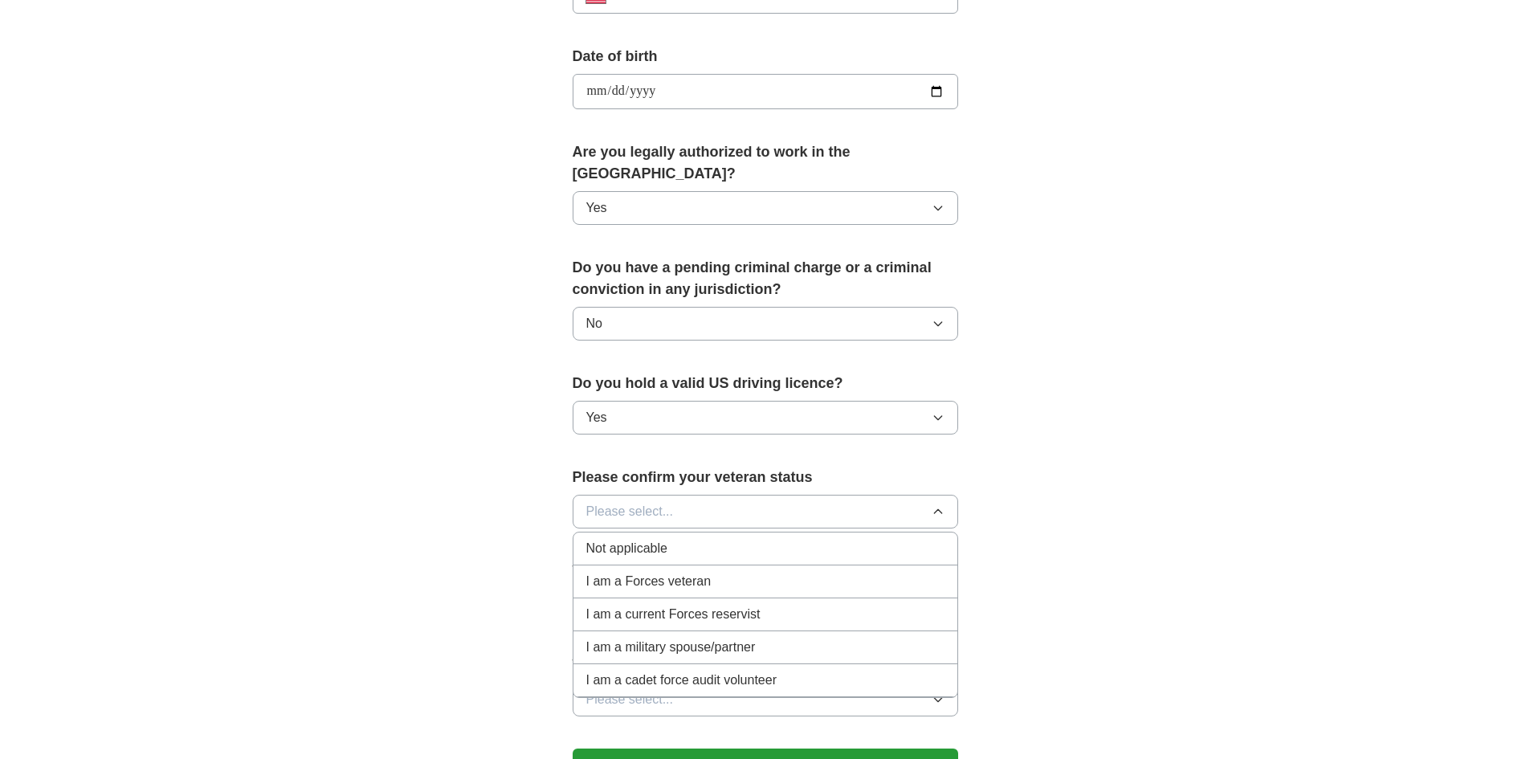
scroll to position [723, 0]
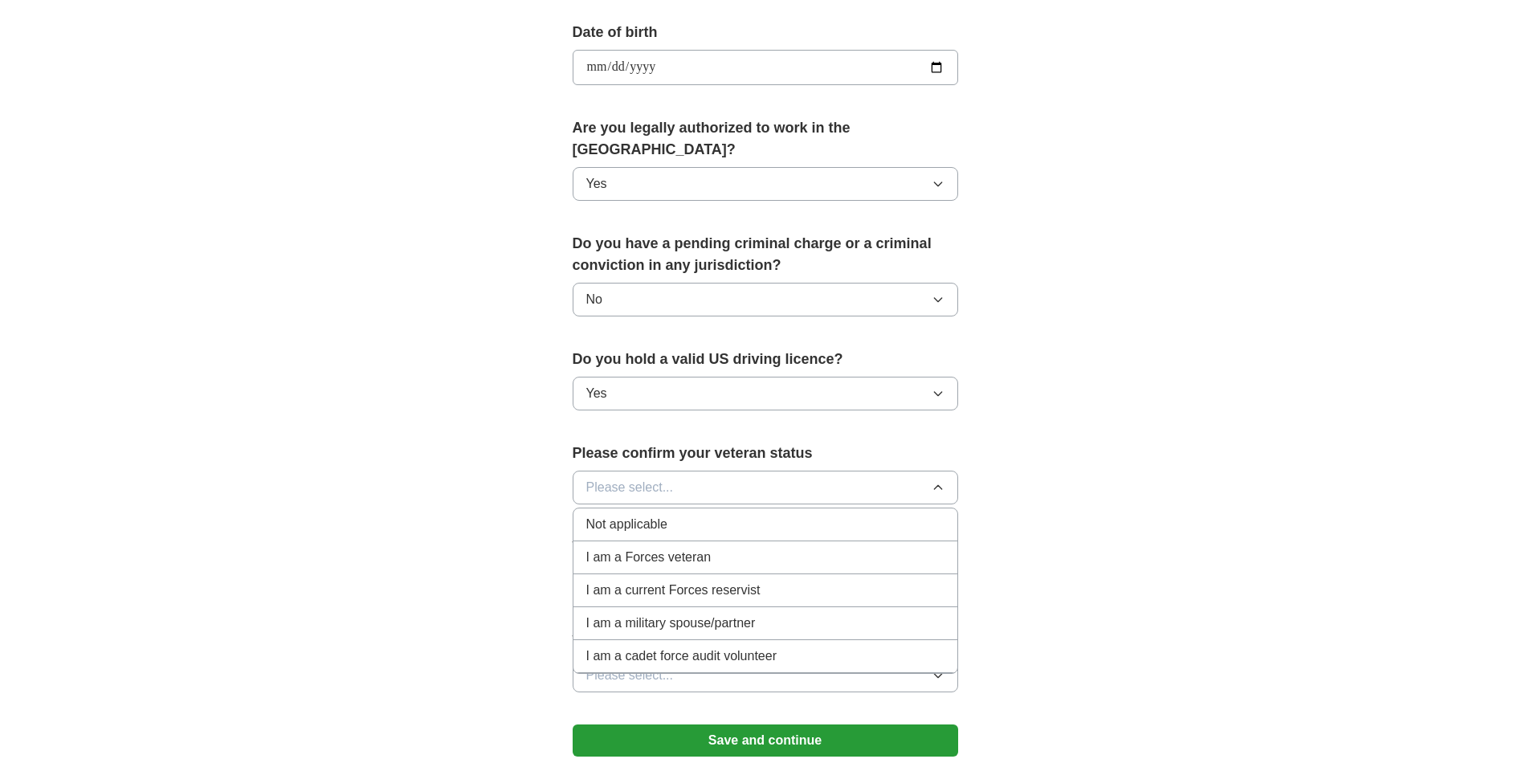
click at [1043, 556] on div "**********" at bounding box center [765, 57] width 1028 height 1463
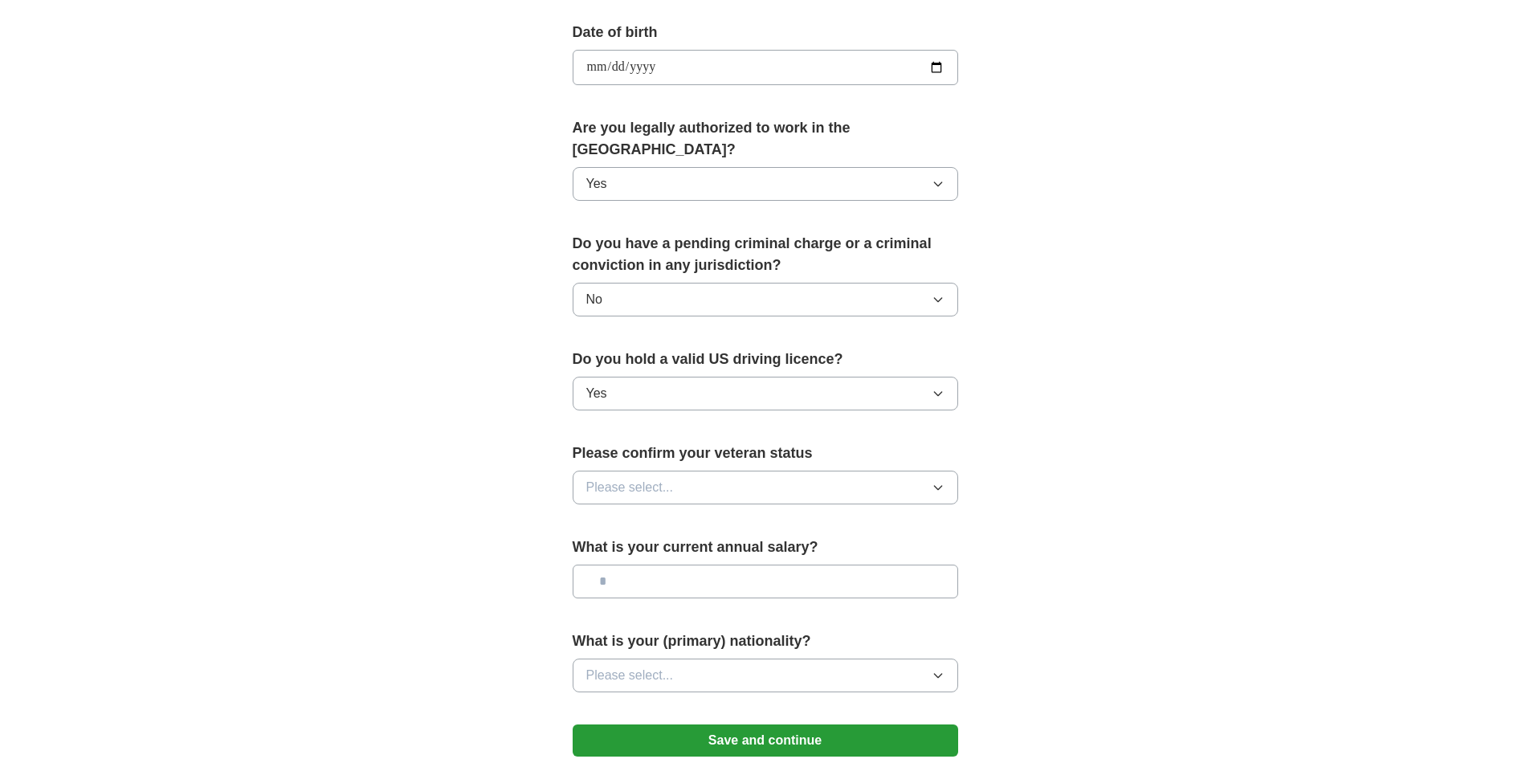
click at [619, 565] on input "text" at bounding box center [766, 582] width 386 height 34
type input "*******"
click at [939, 669] on icon "button" at bounding box center [938, 675] width 13 height 13
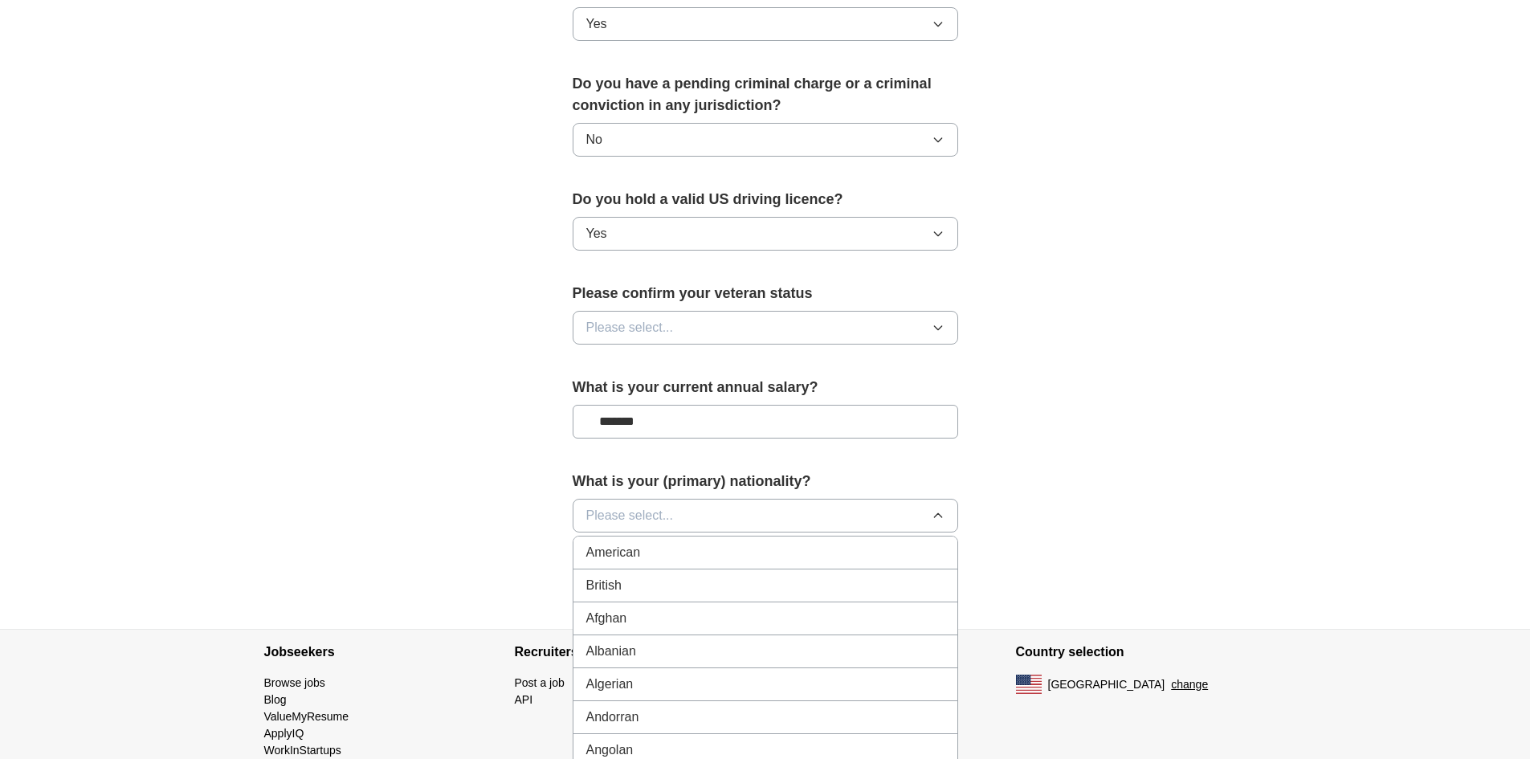
scroll to position [884, 0]
click at [668, 542] on div "American" at bounding box center [765, 551] width 358 height 19
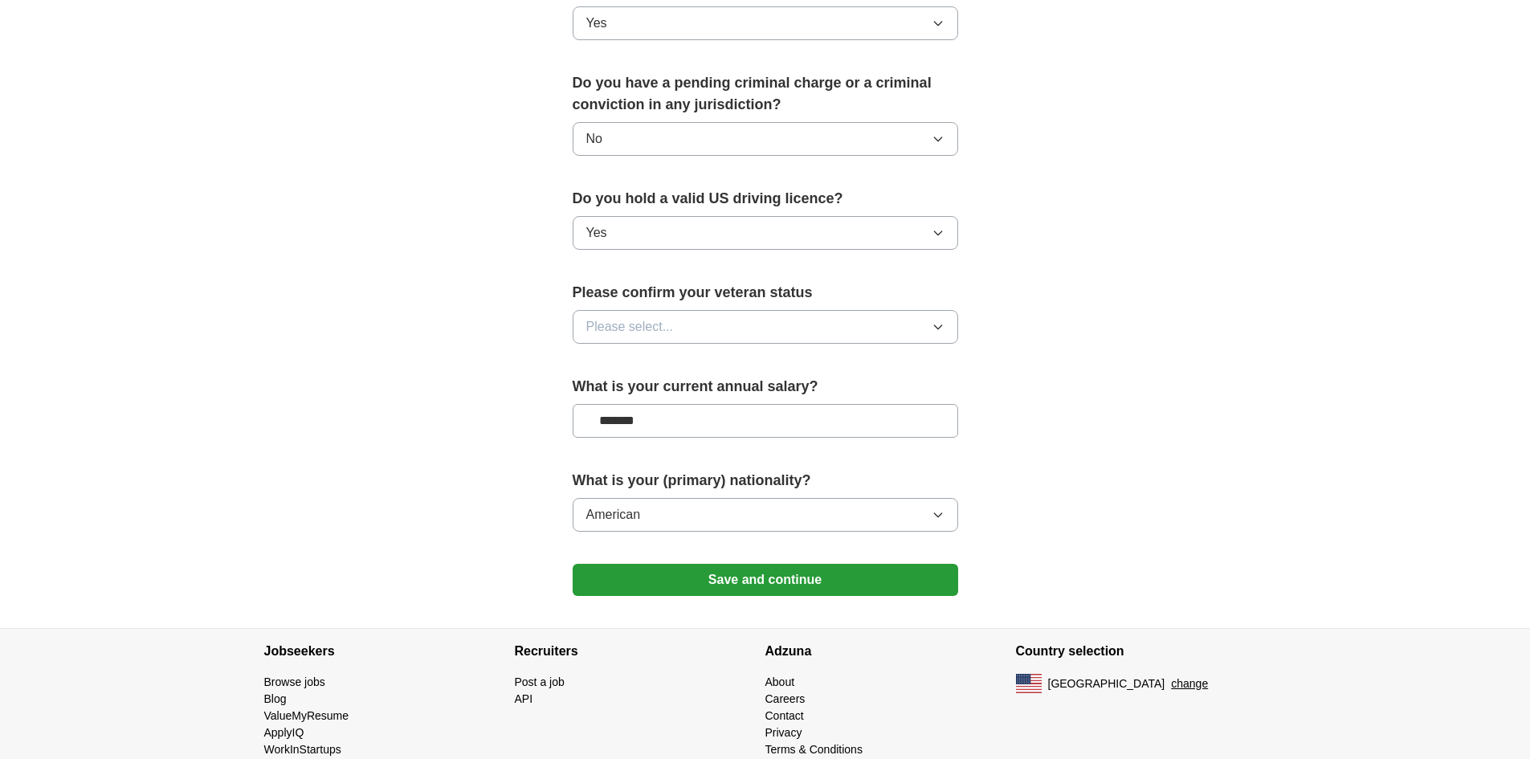
click at [782, 564] on button "Save and continue" at bounding box center [766, 580] width 386 height 32
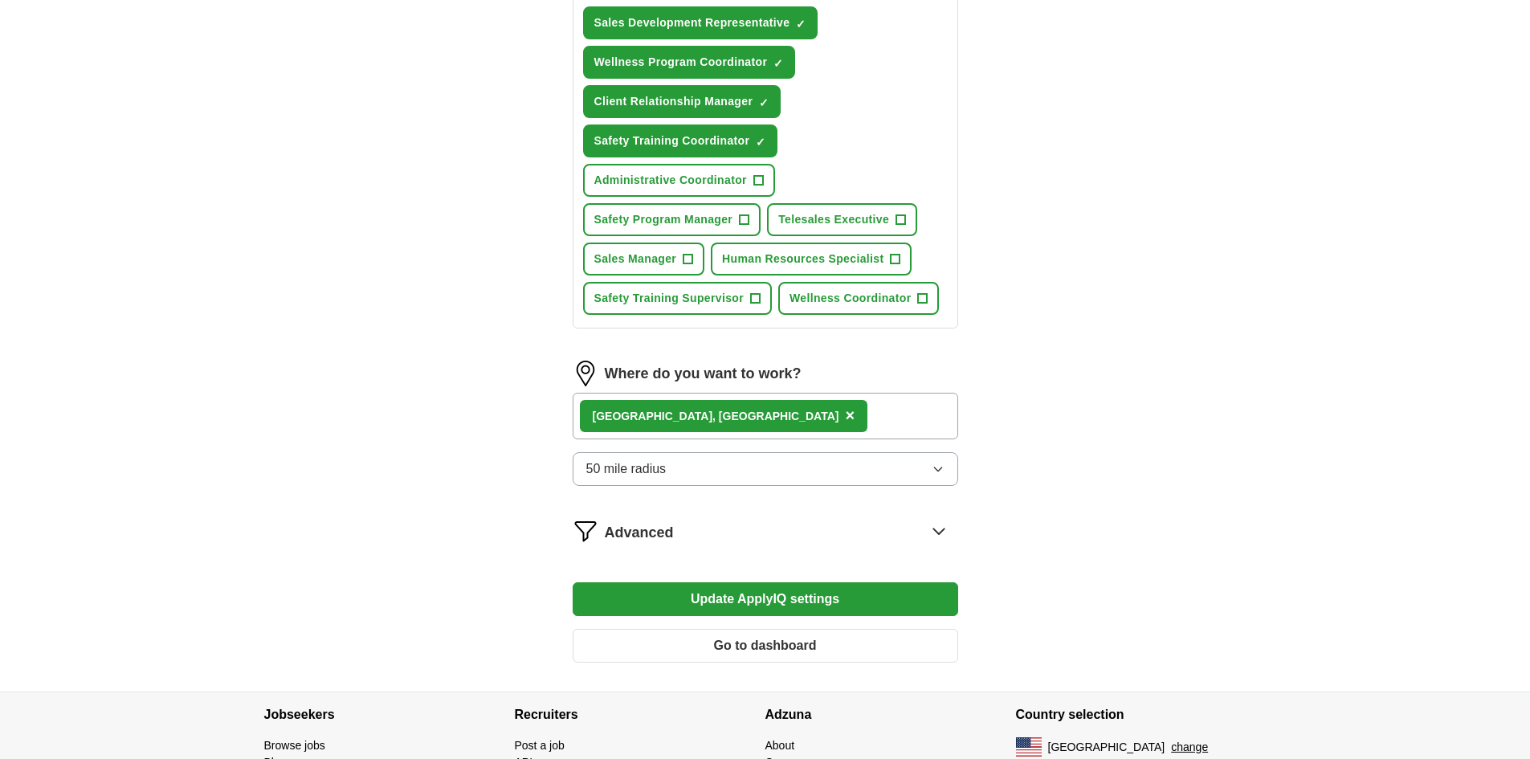
scroll to position [773, 0]
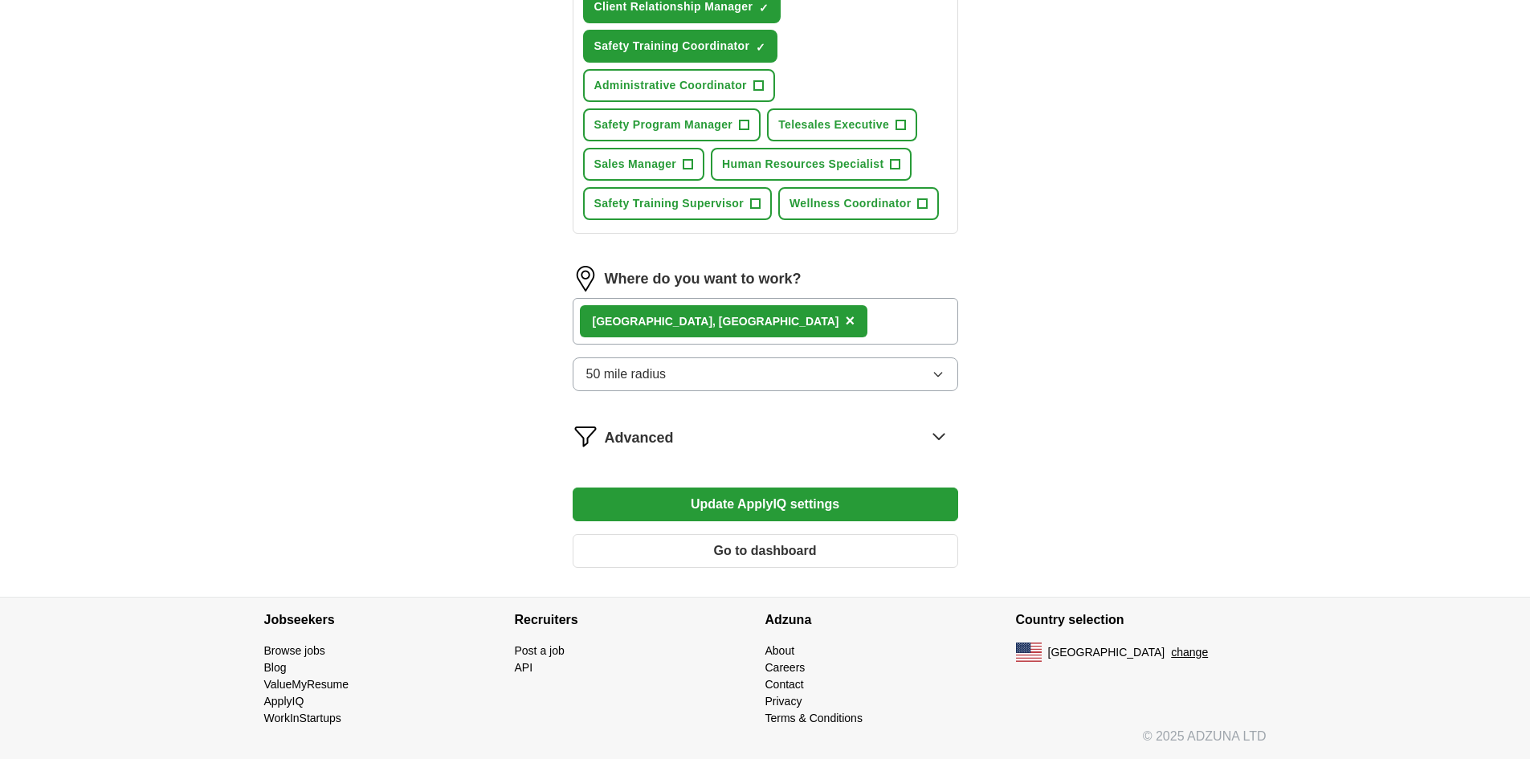
click at [759, 507] on button "Update ApplyIQ settings" at bounding box center [766, 505] width 386 height 34
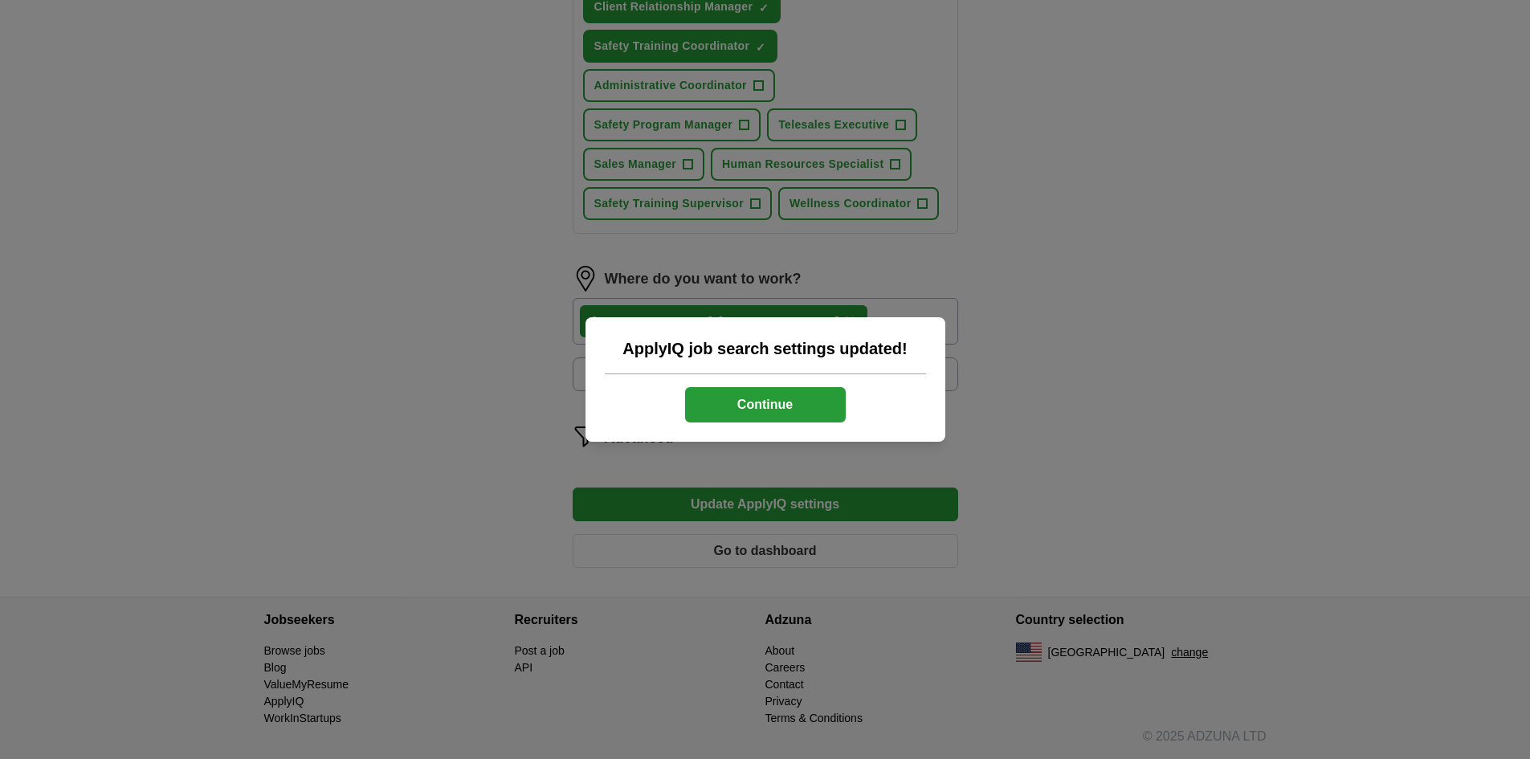
click at [750, 411] on button "Continue" at bounding box center [765, 404] width 161 height 35
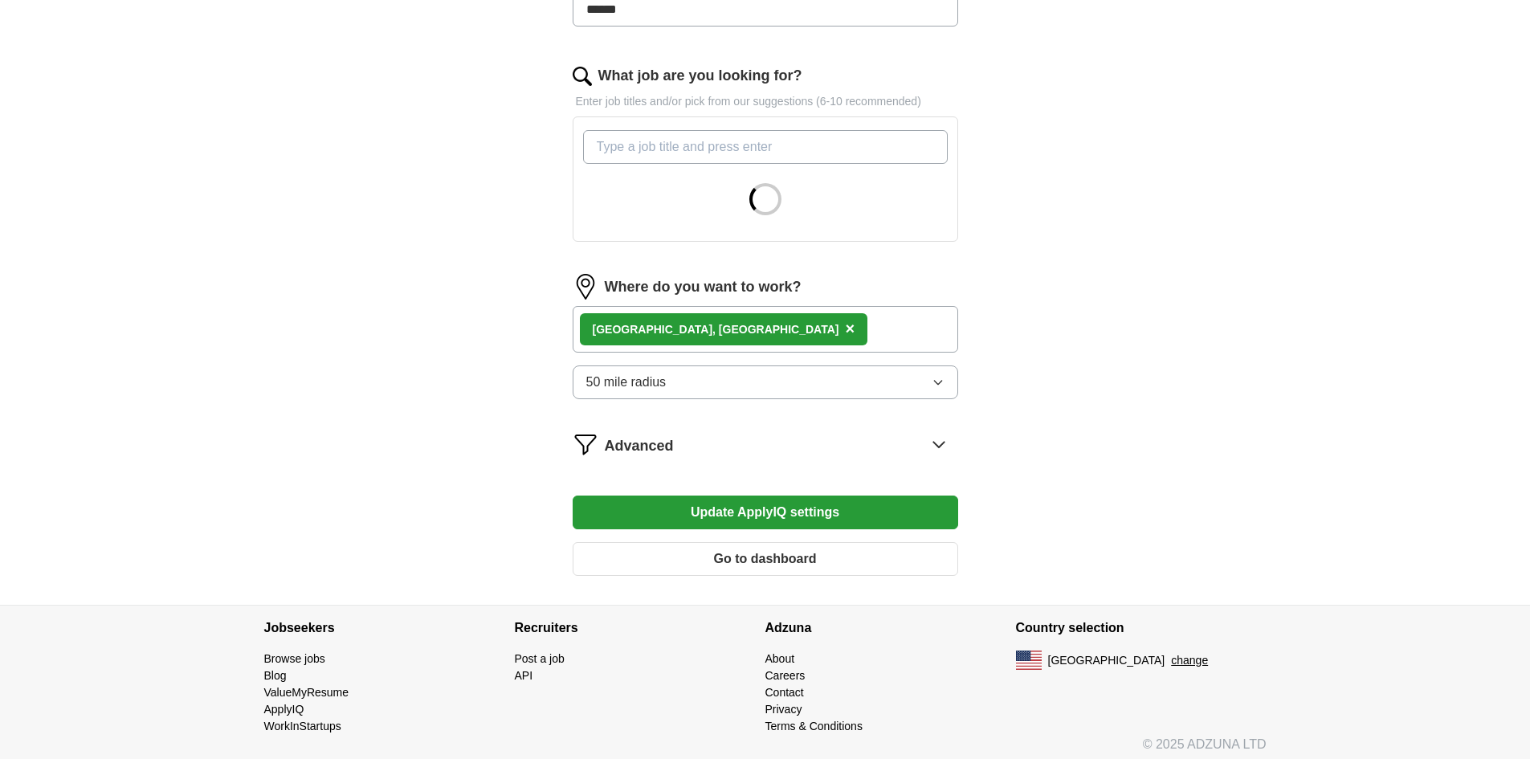
scroll to position [483, 0]
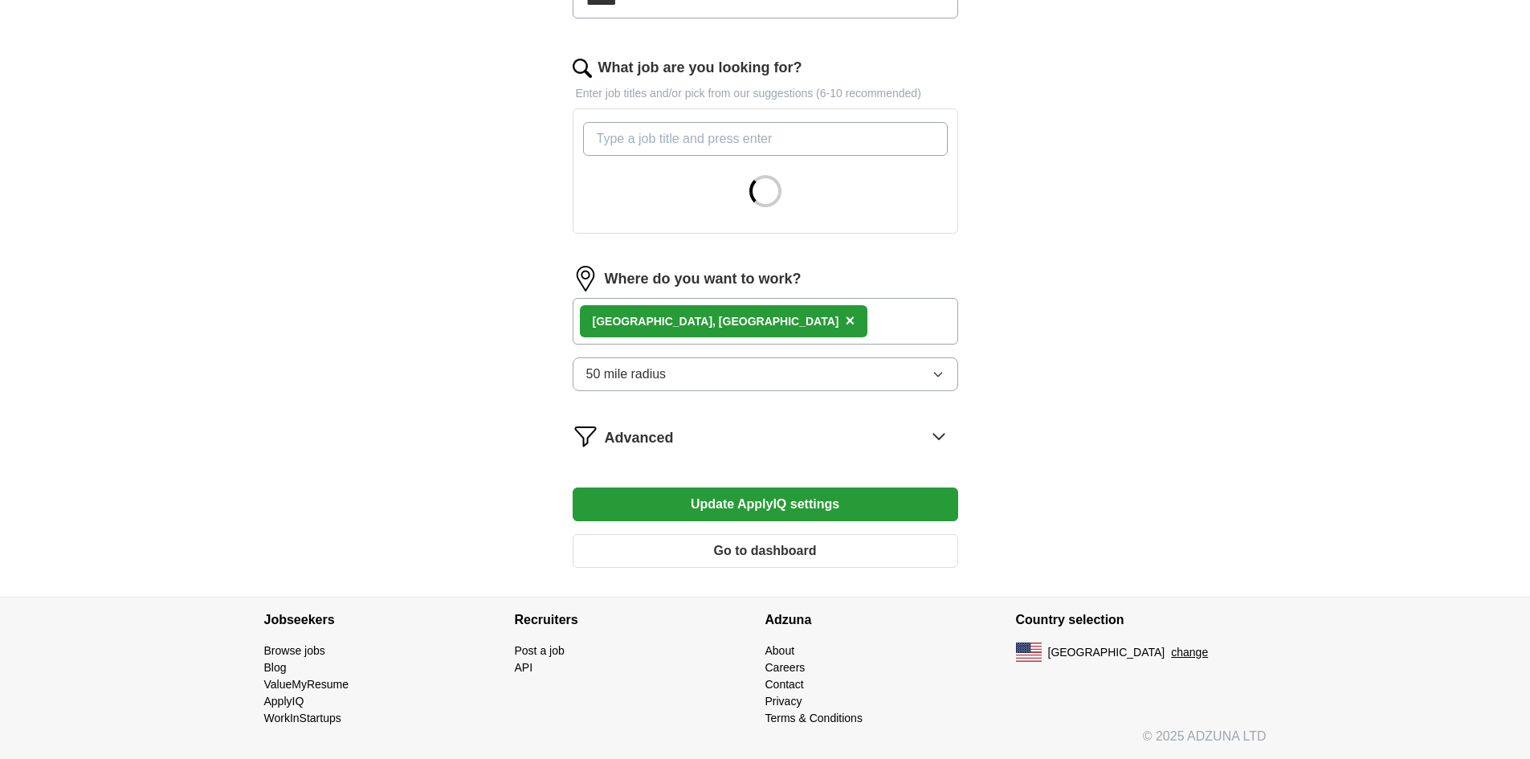
click at [770, 550] on button "Go to dashboard" at bounding box center [766, 551] width 386 height 34
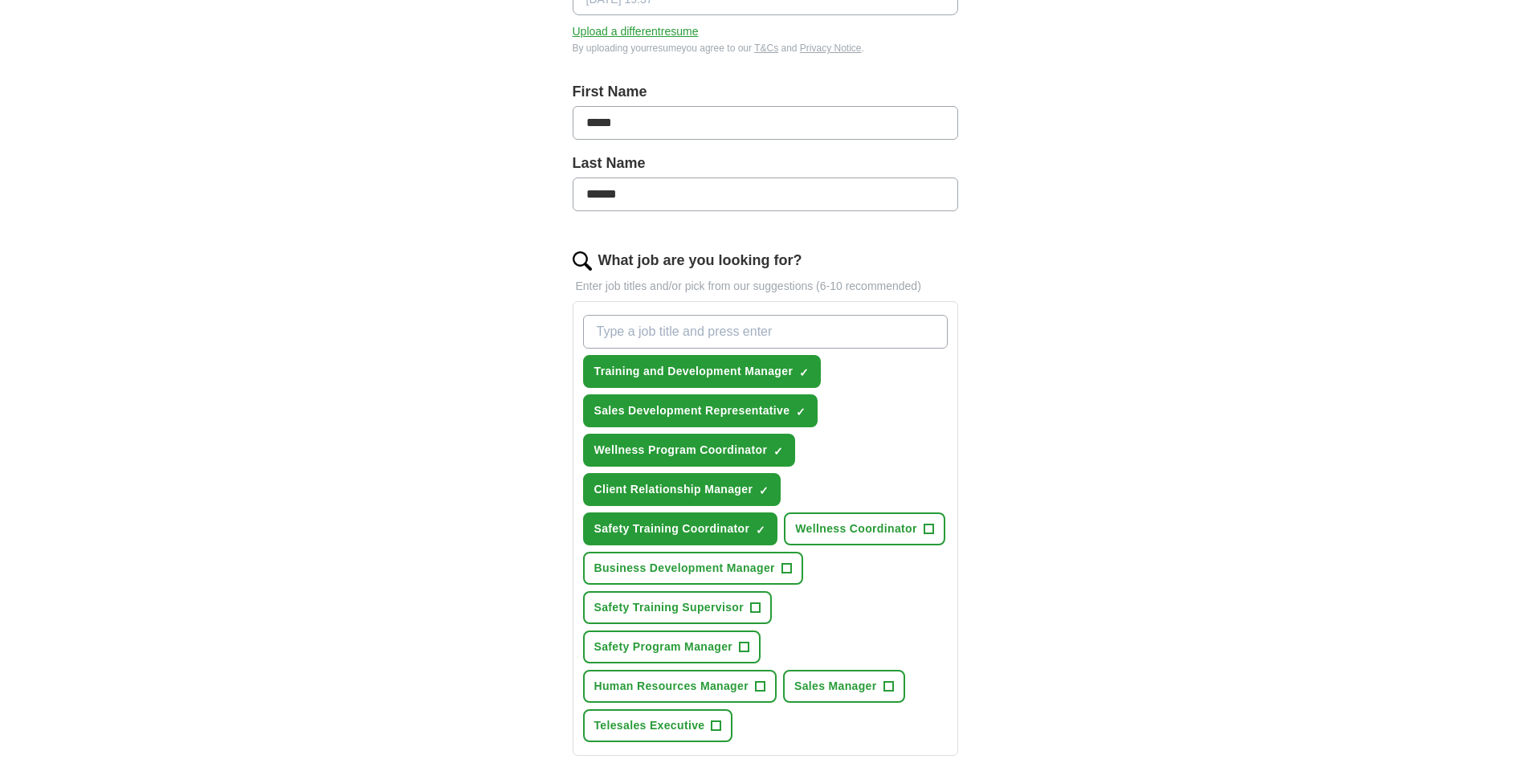
scroll to position [321, 0]
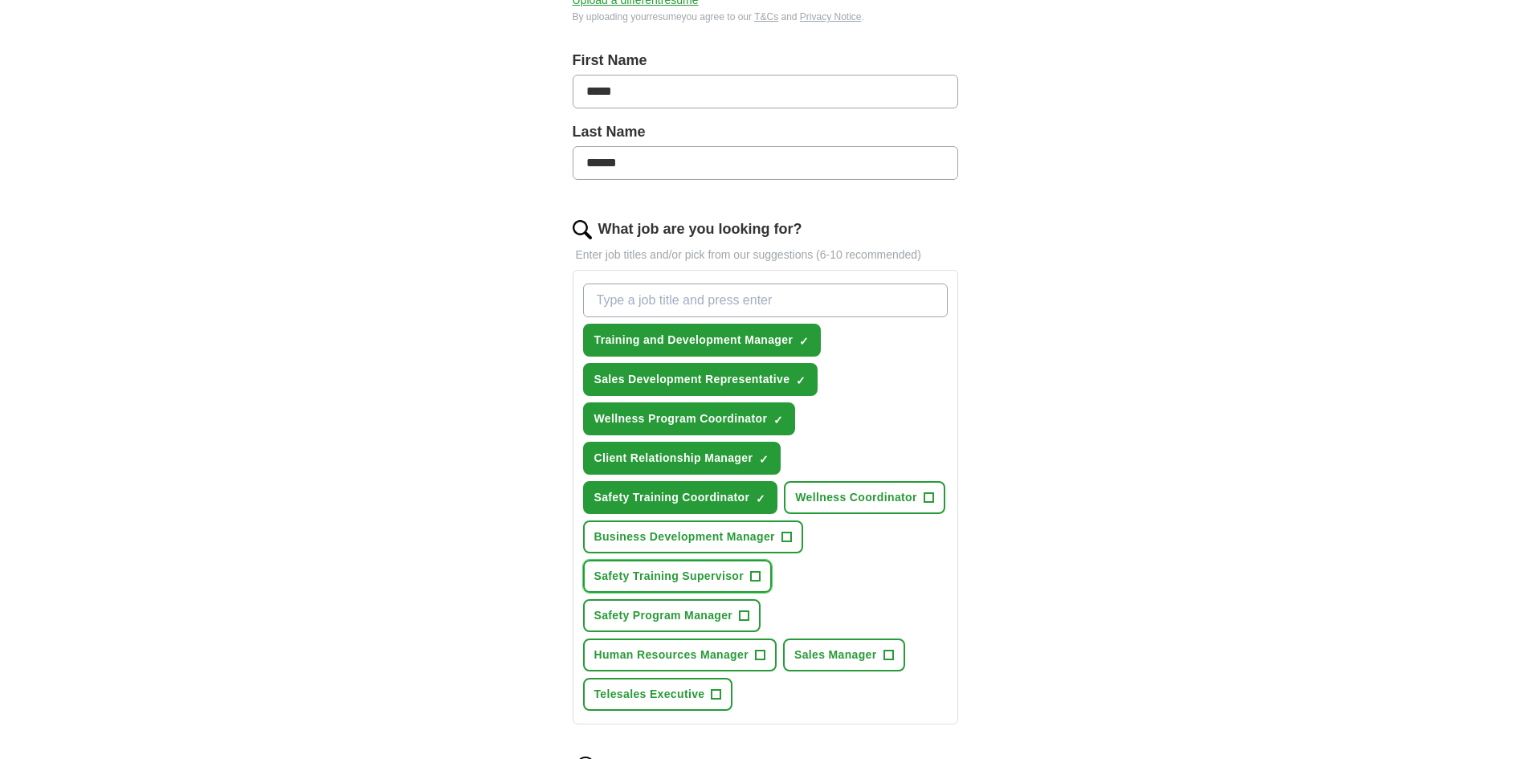
click at [754, 575] on span "+" at bounding box center [755, 576] width 10 height 13
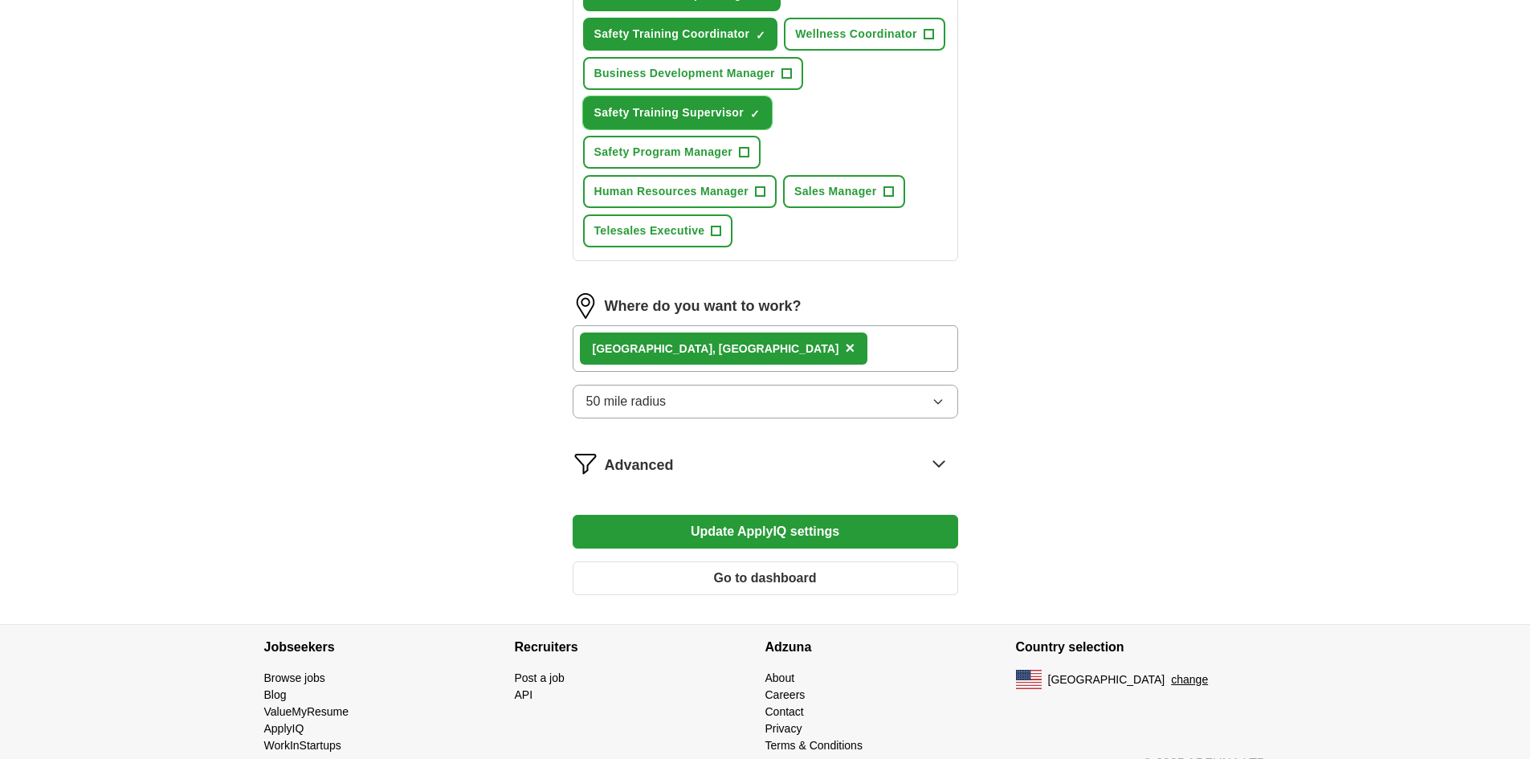
scroll to position [803, 0]
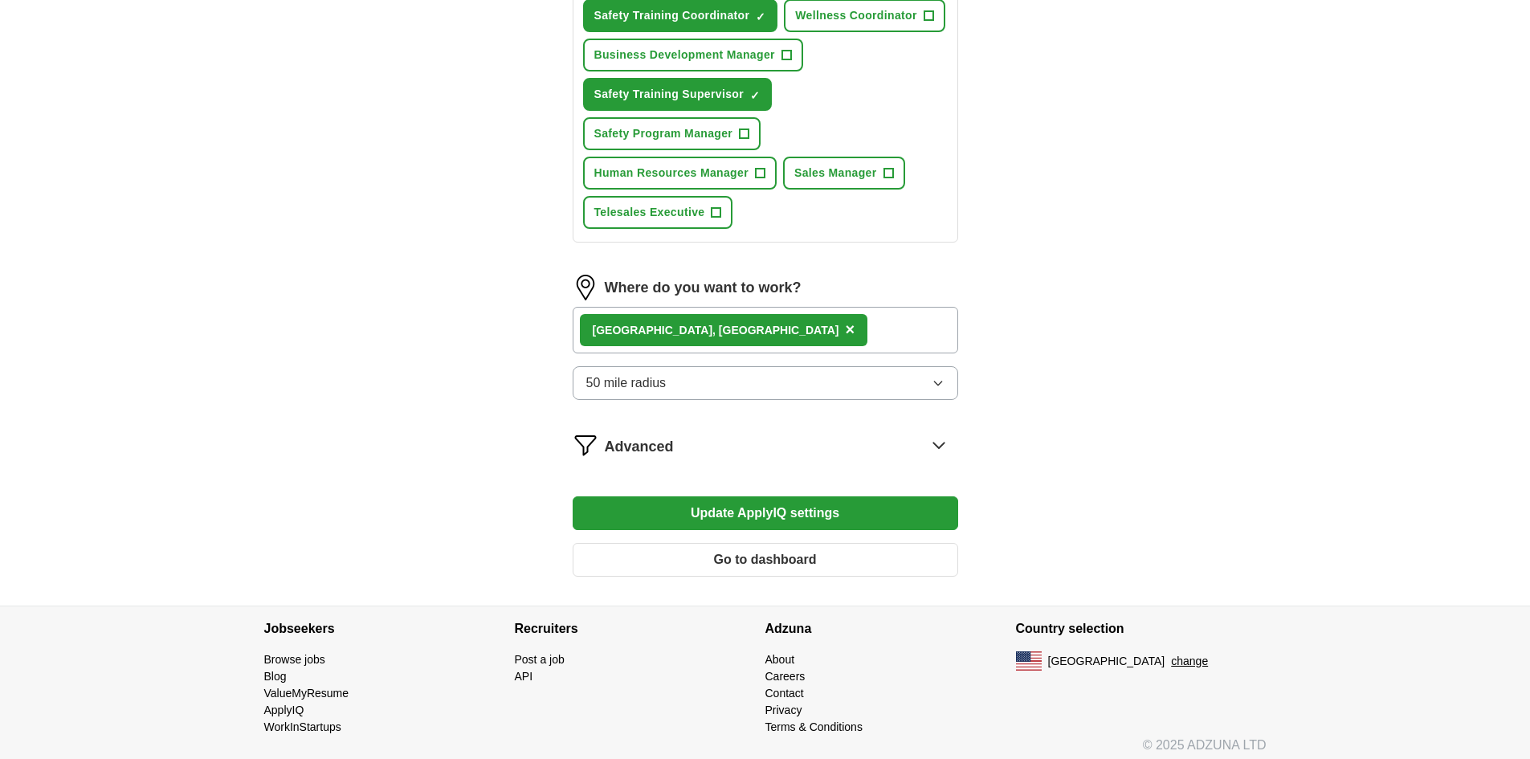
click at [946, 449] on icon at bounding box center [939, 445] width 26 height 26
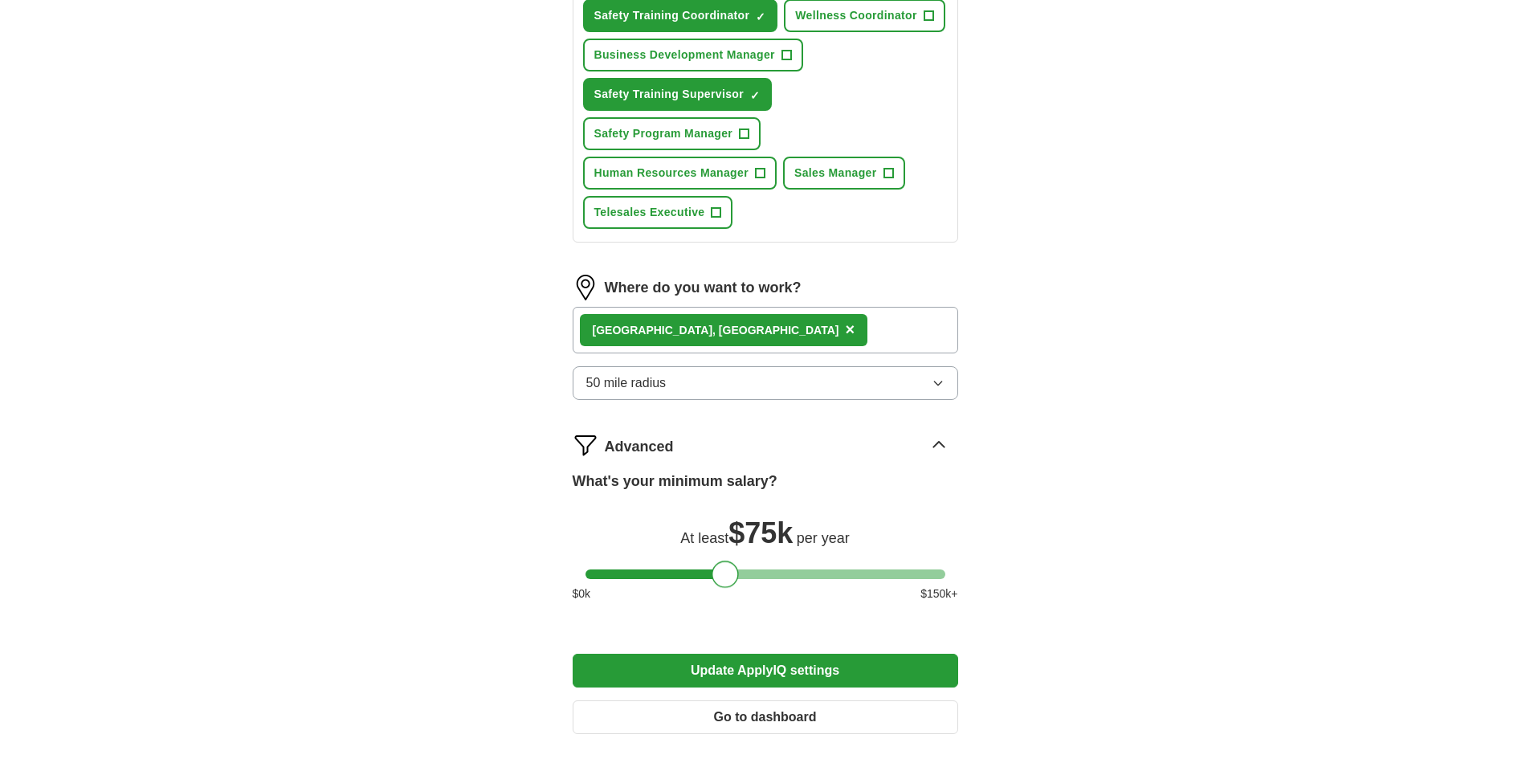
drag, startPoint x: 594, startPoint y: 574, endPoint x: 719, endPoint y: 605, distance: 129.0
click at [719, 605] on div "What's your minimum salary? At least $ 75k per year $ 0 k $ 150 k+" at bounding box center [766, 543] width 386 height 145
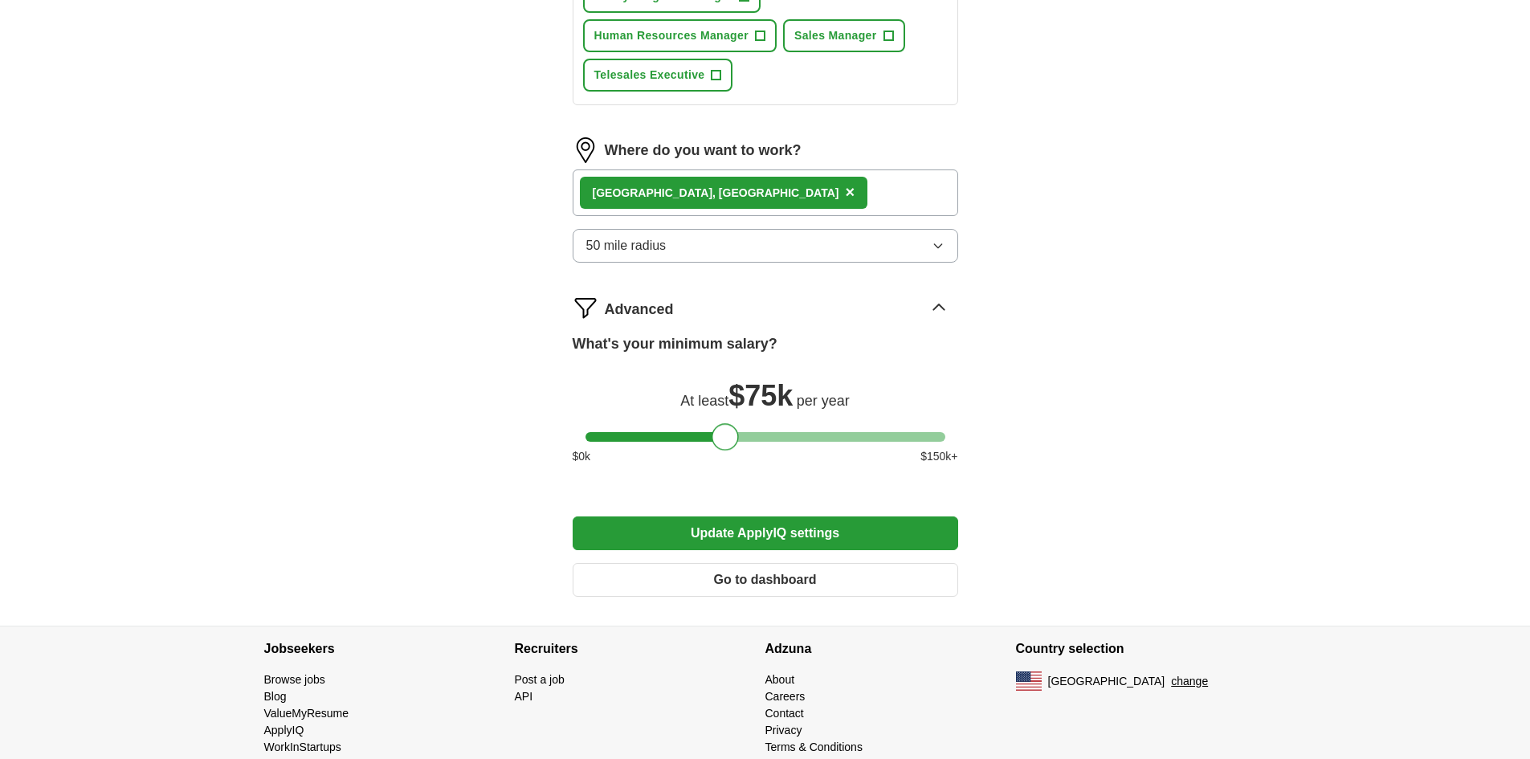
scroll to position [970, 0]
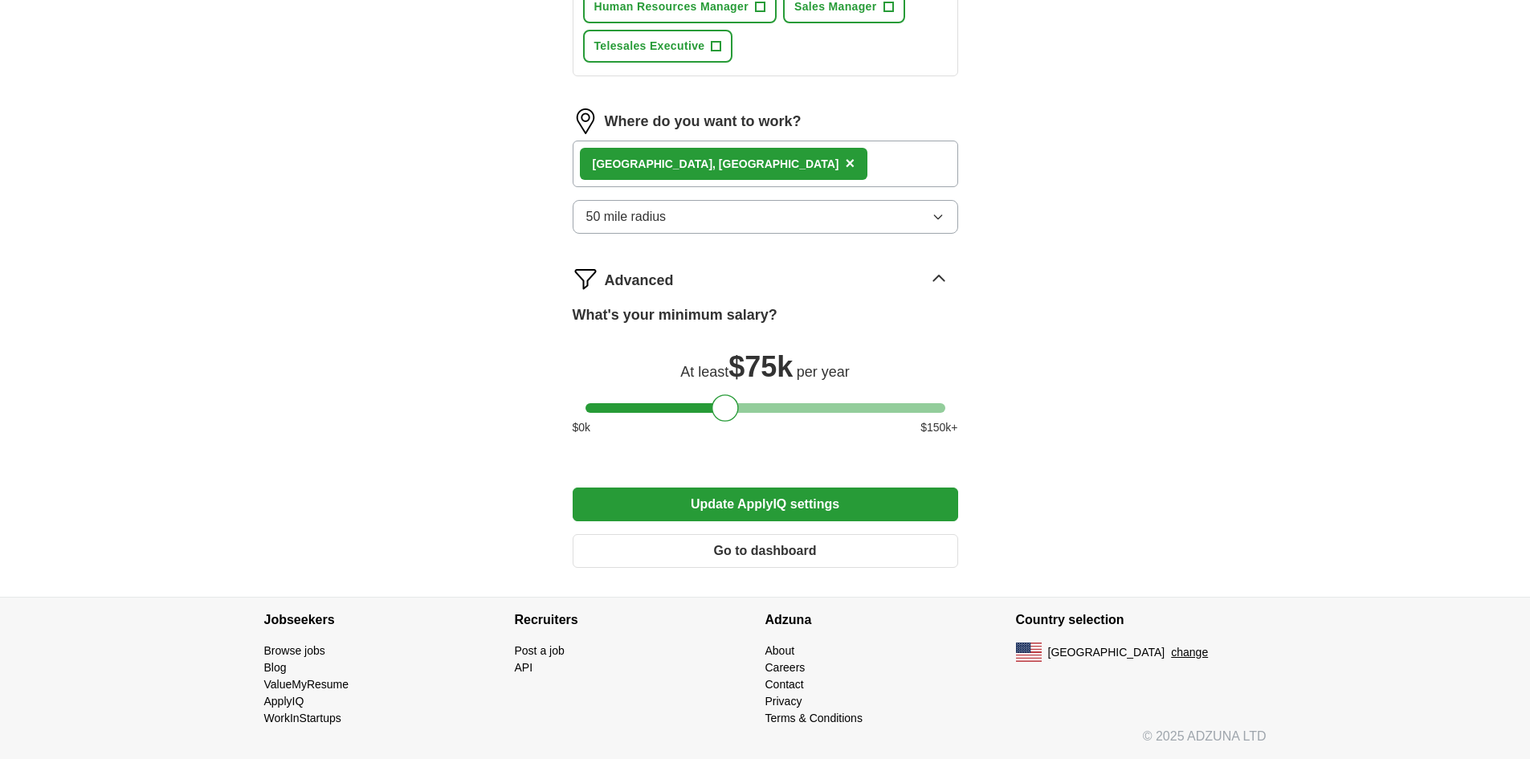
click at [787, 506] on button "Update ApplyIQ settings" at bounding box center [766, 505] width 386 height 34
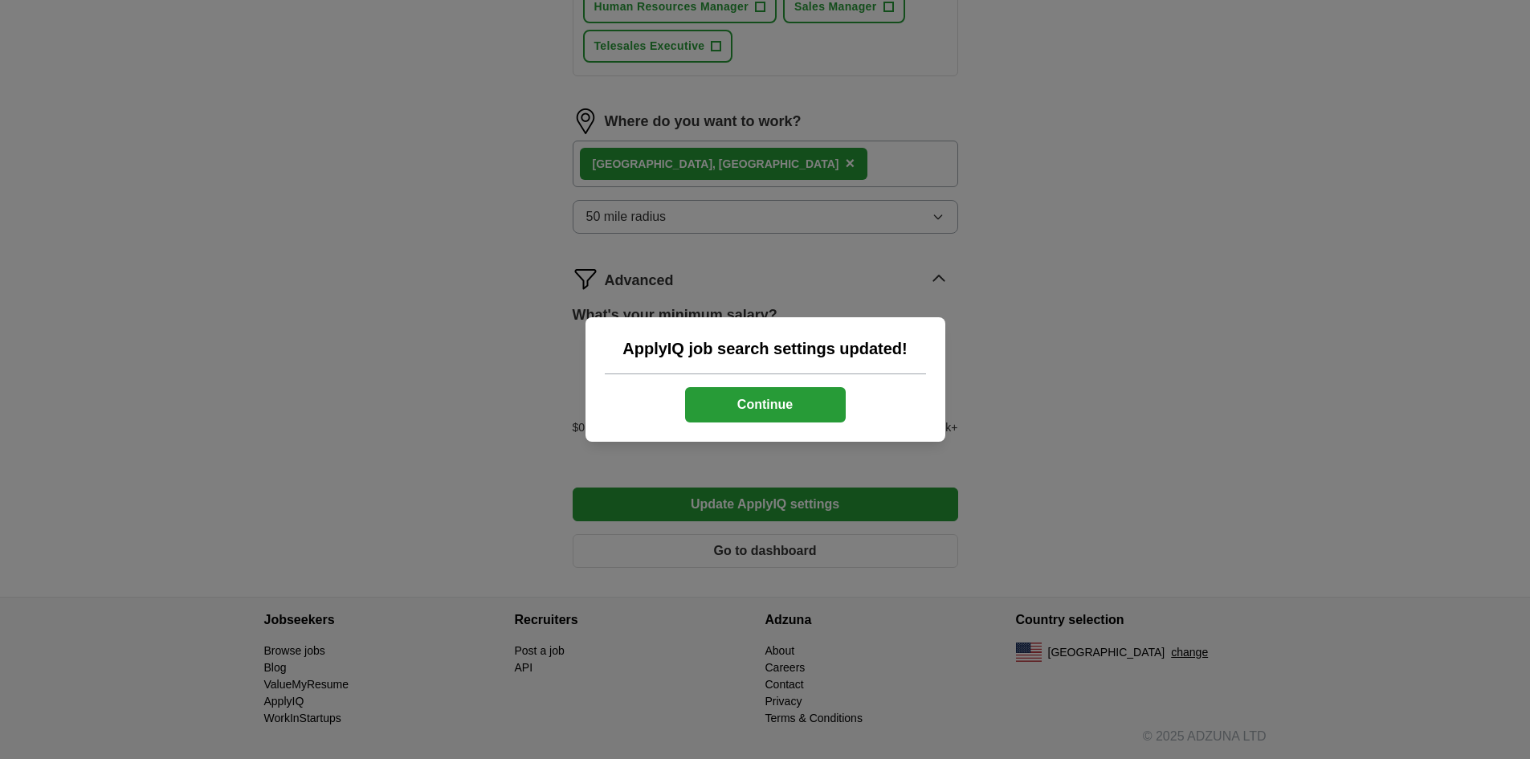
click at [762, 402] on button "Continue" at bounding box center [765, 404] width 161 height 35
